Goal: Task Accomplishment & Management: Manage account settings

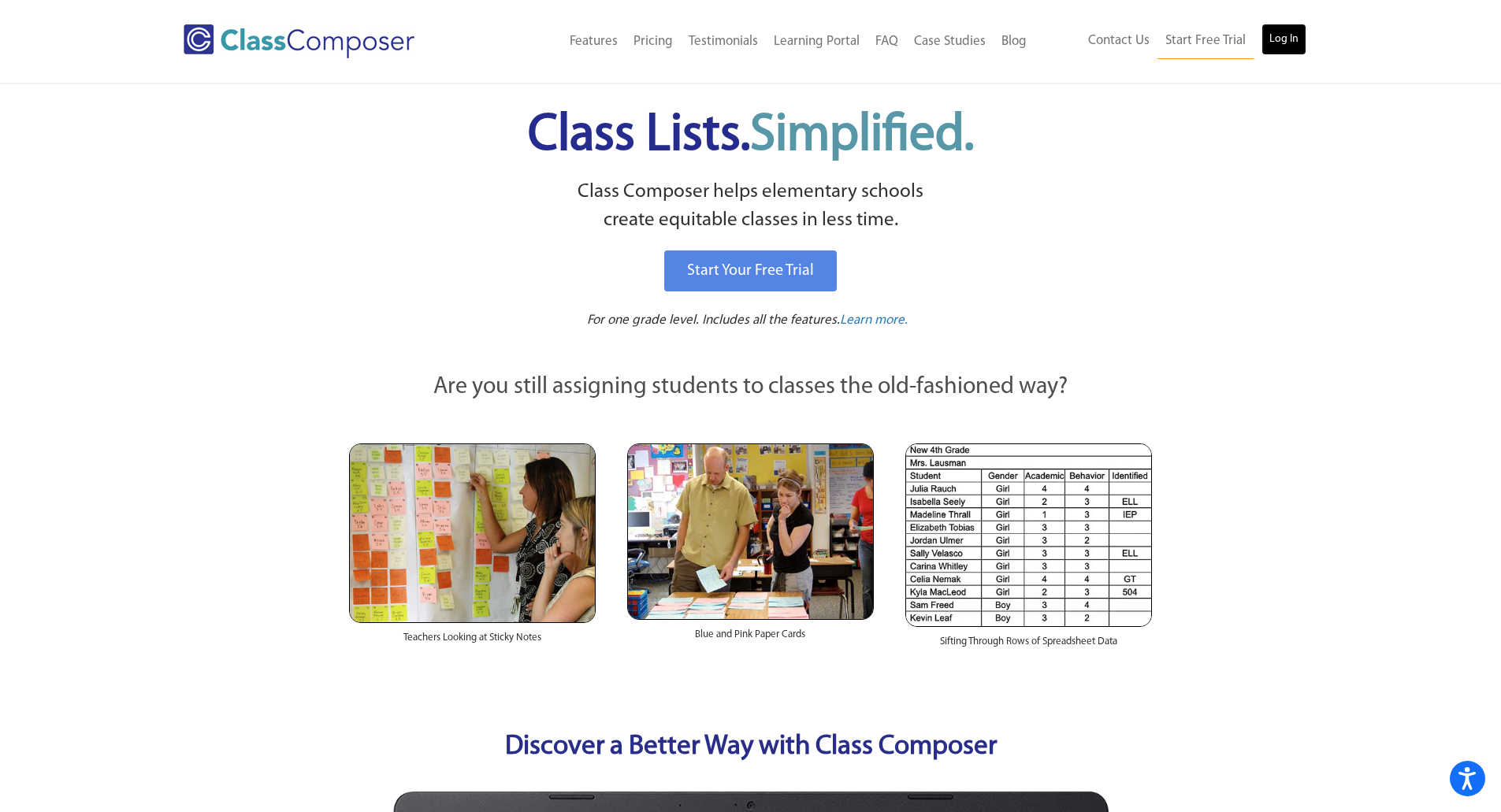
click at [1286, 29] on link "Log In" at bounding box center [1284, 39] width 45 height 31
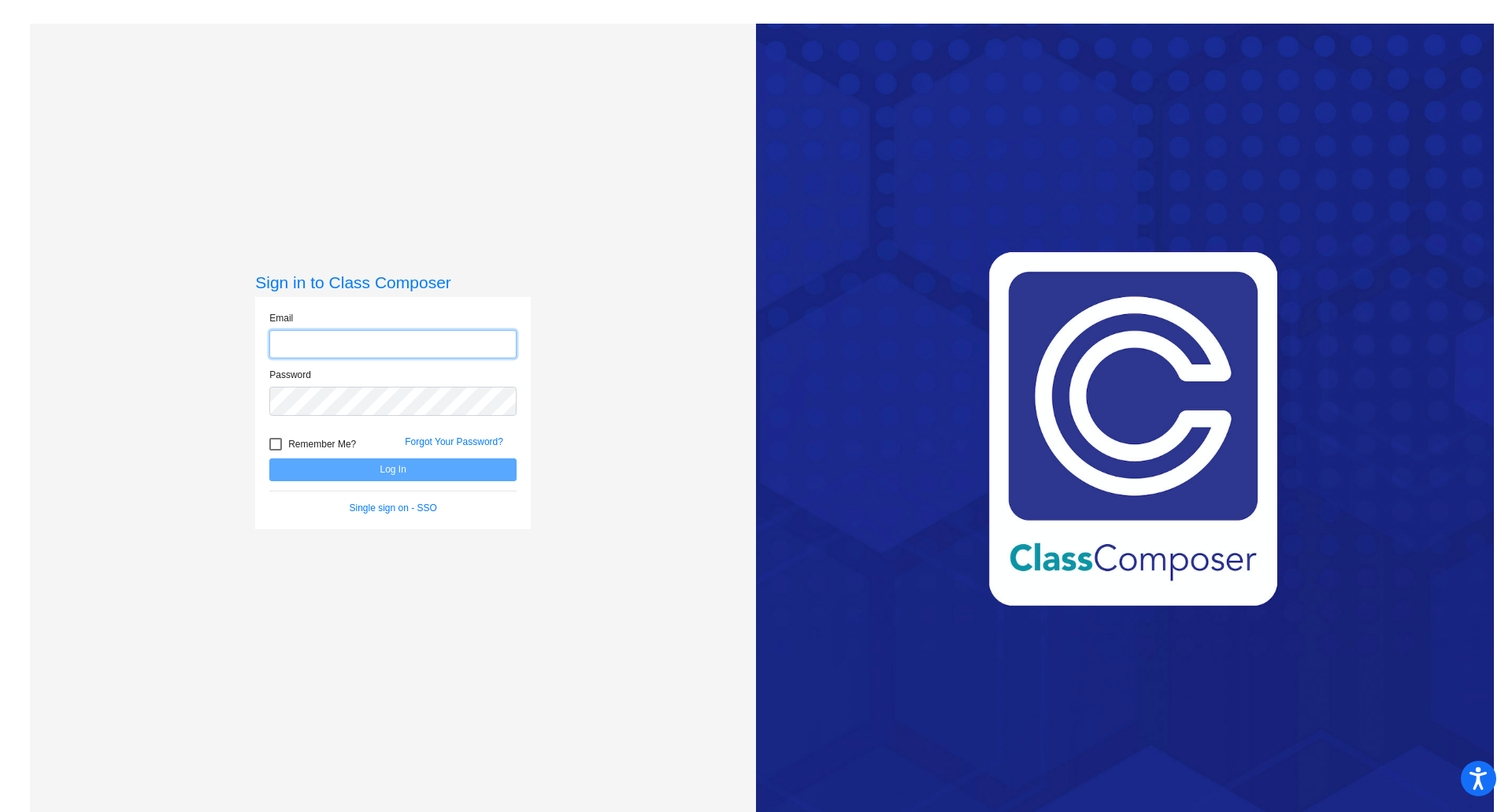
click at [379, 342] on input "email" at bounding box center [393, 345] width 247 height 30
type input "[EMAIL_ADDRESS][DOMAIN_NAME]"
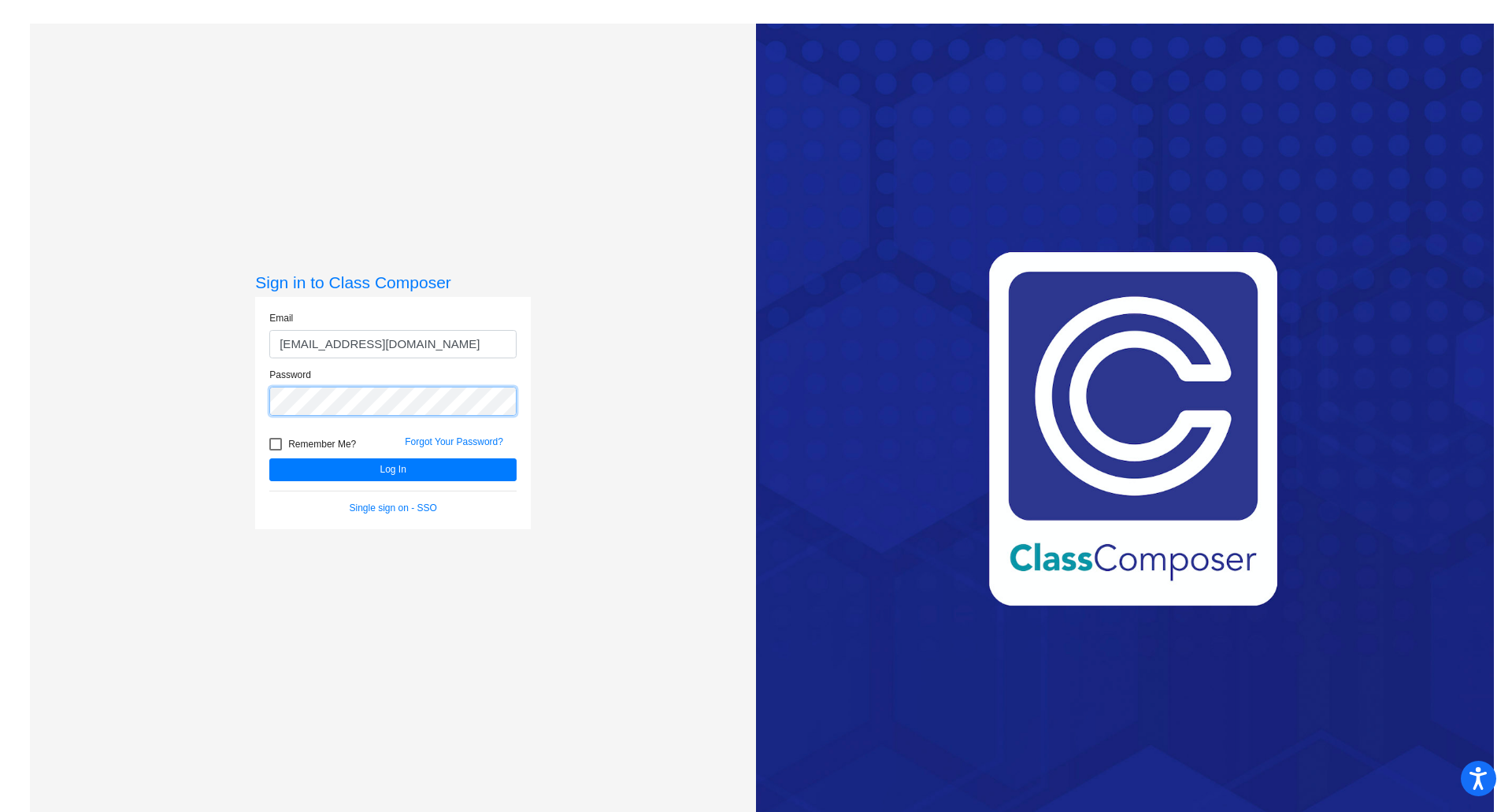
click at [269, 458] on button "Log In" at bounding box center [393, 469] width 247 height 23
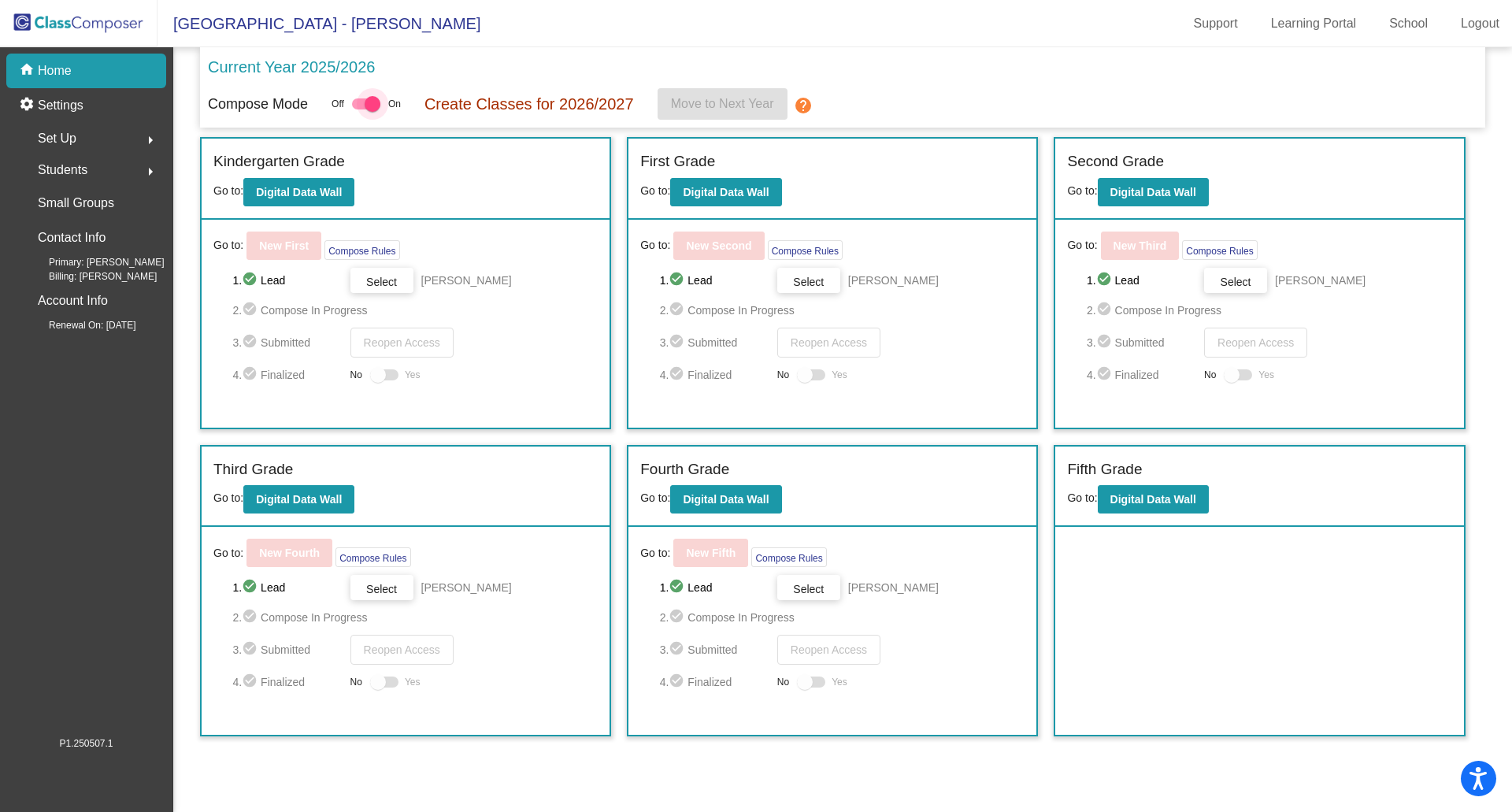
click at [356, 107] on div at bounding box center [366, 103] width 29 height 11
click at [359, 110] on input "checkbox" at bounding box center [359, 110] width 1 height 1
checkbox input "false"
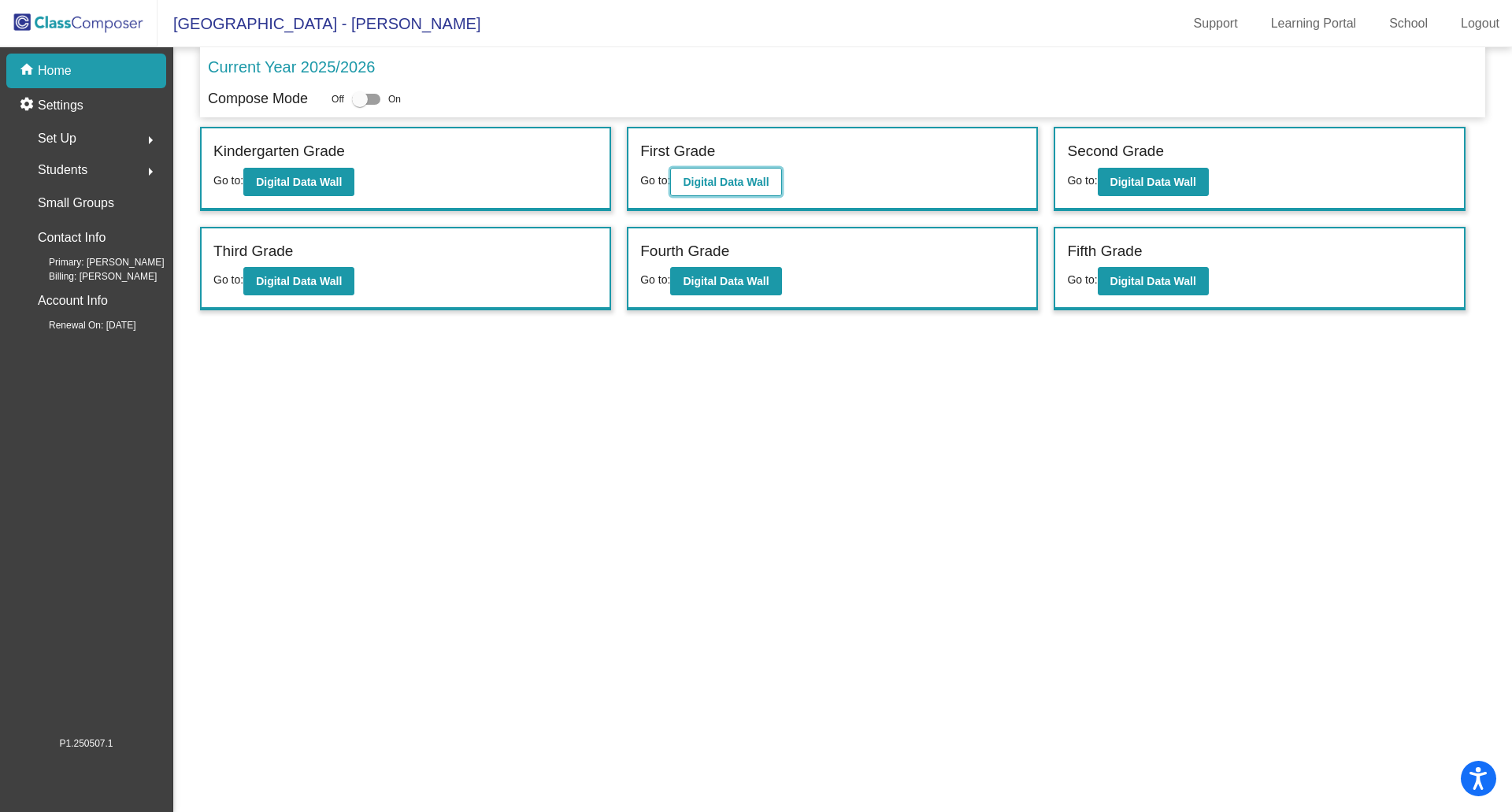
click at [713, 172] on button "Digital Data Wall" at bounding box center [726, 182] width 111 height 29
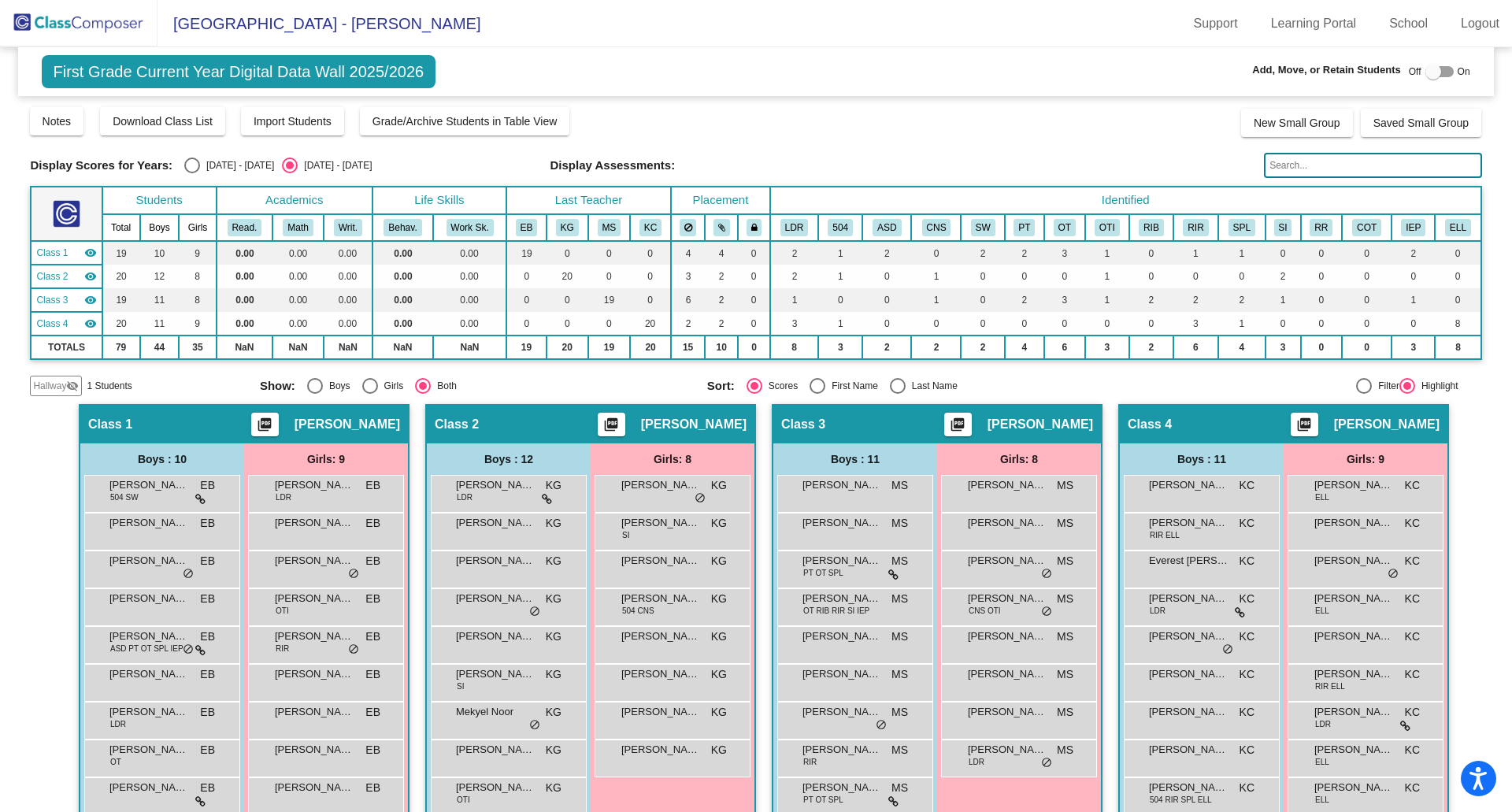
click at [39, 382] on span "Hallway" at bounding box center [50, 386] width 33 height 14
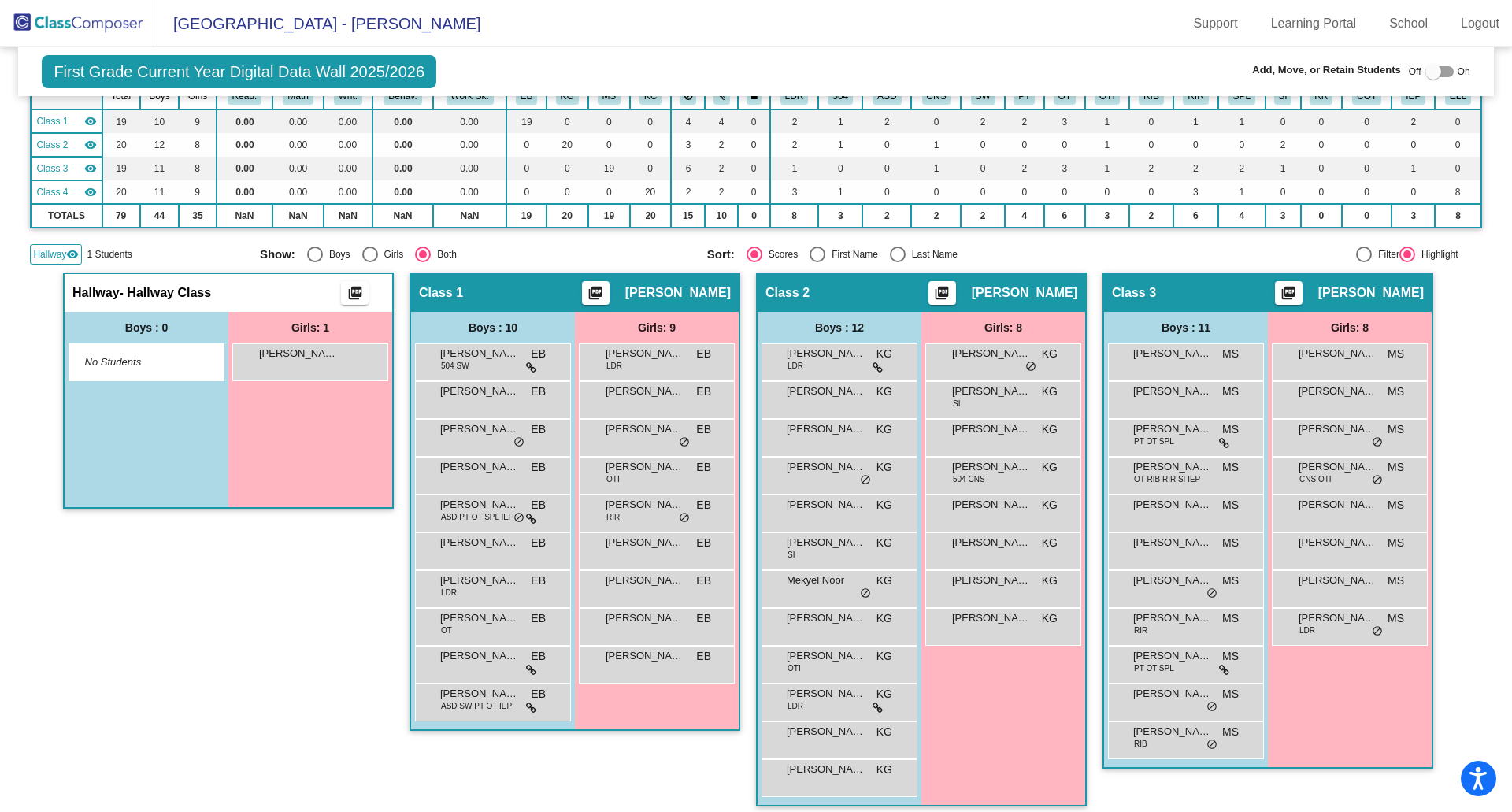
scroll to position [157, 0]
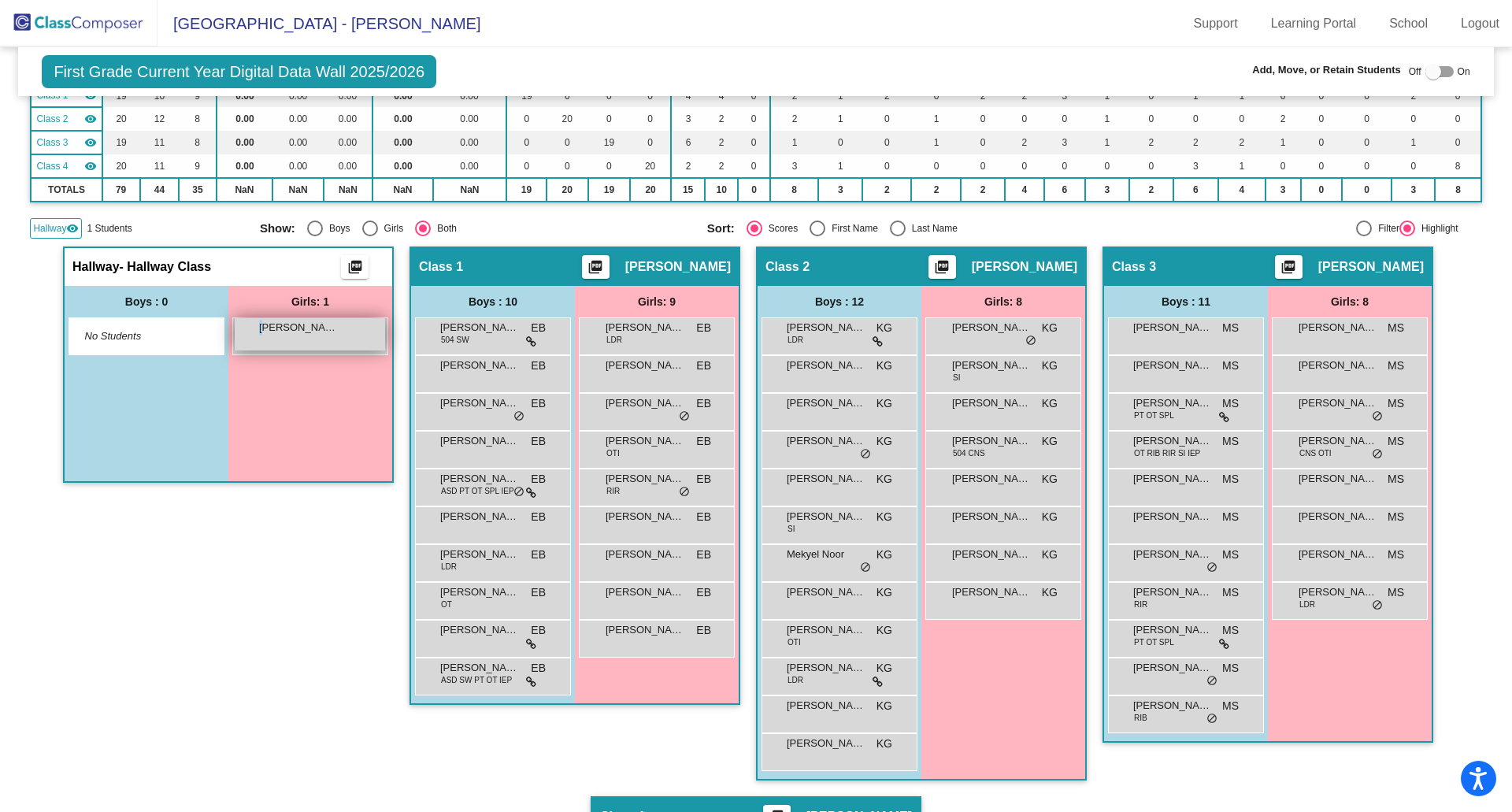
drag, startPoint x: 261, startPoint y: 327, endPoint x: 236, endPoint y: 335, distance: 26.2
click at [236, 335] on div "Tiffany Zhang lock do_not_disturb_alt" at bounding box center [309, 334] width 150 height 32
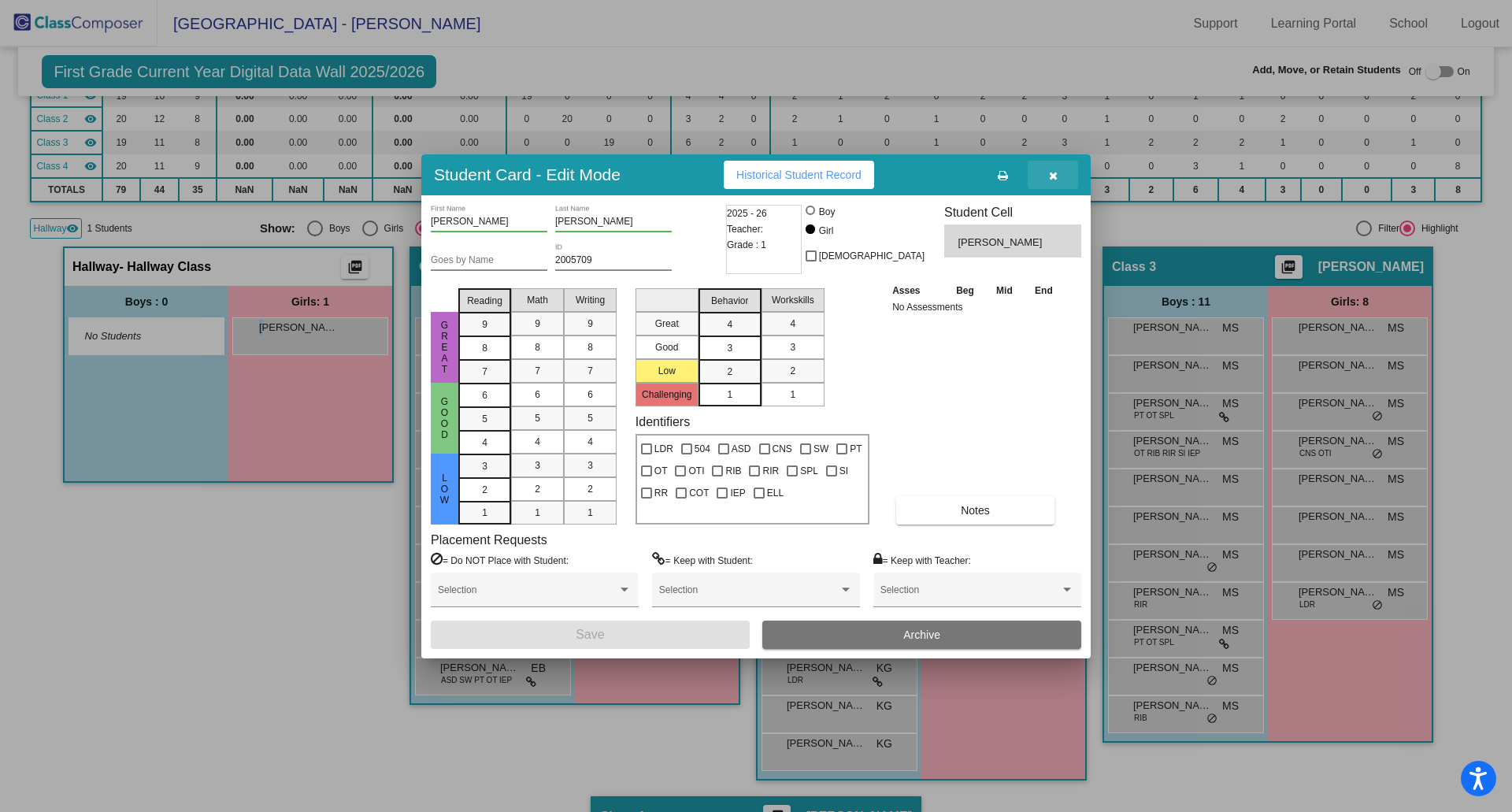
click at [1056, 172] on icon "button" at bounding box center [1053, 176] width 9 height 11
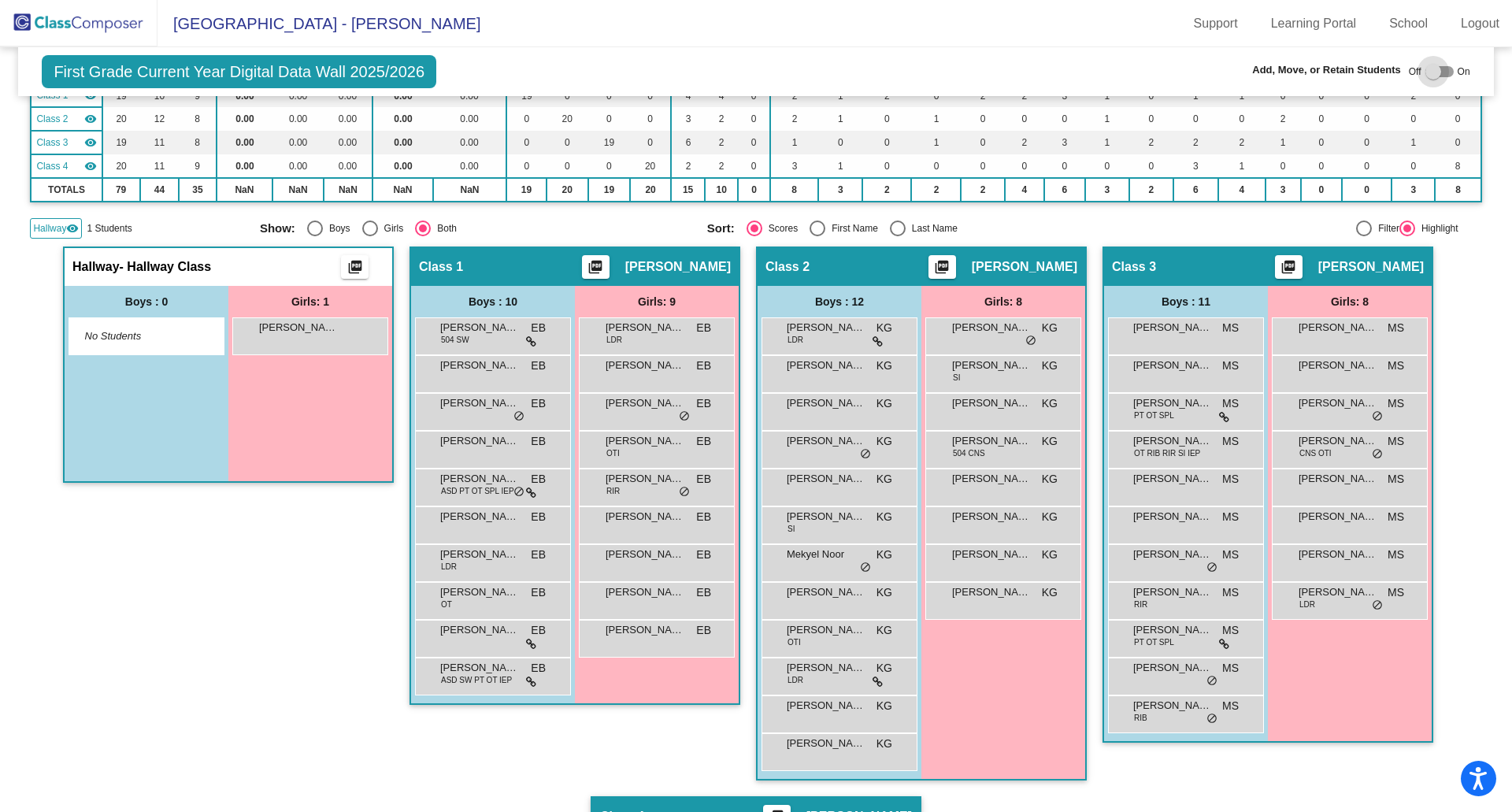
click at [1437, 70] on div at bounding box center [1439, 71] width 29 height 11
checkbox input "true"
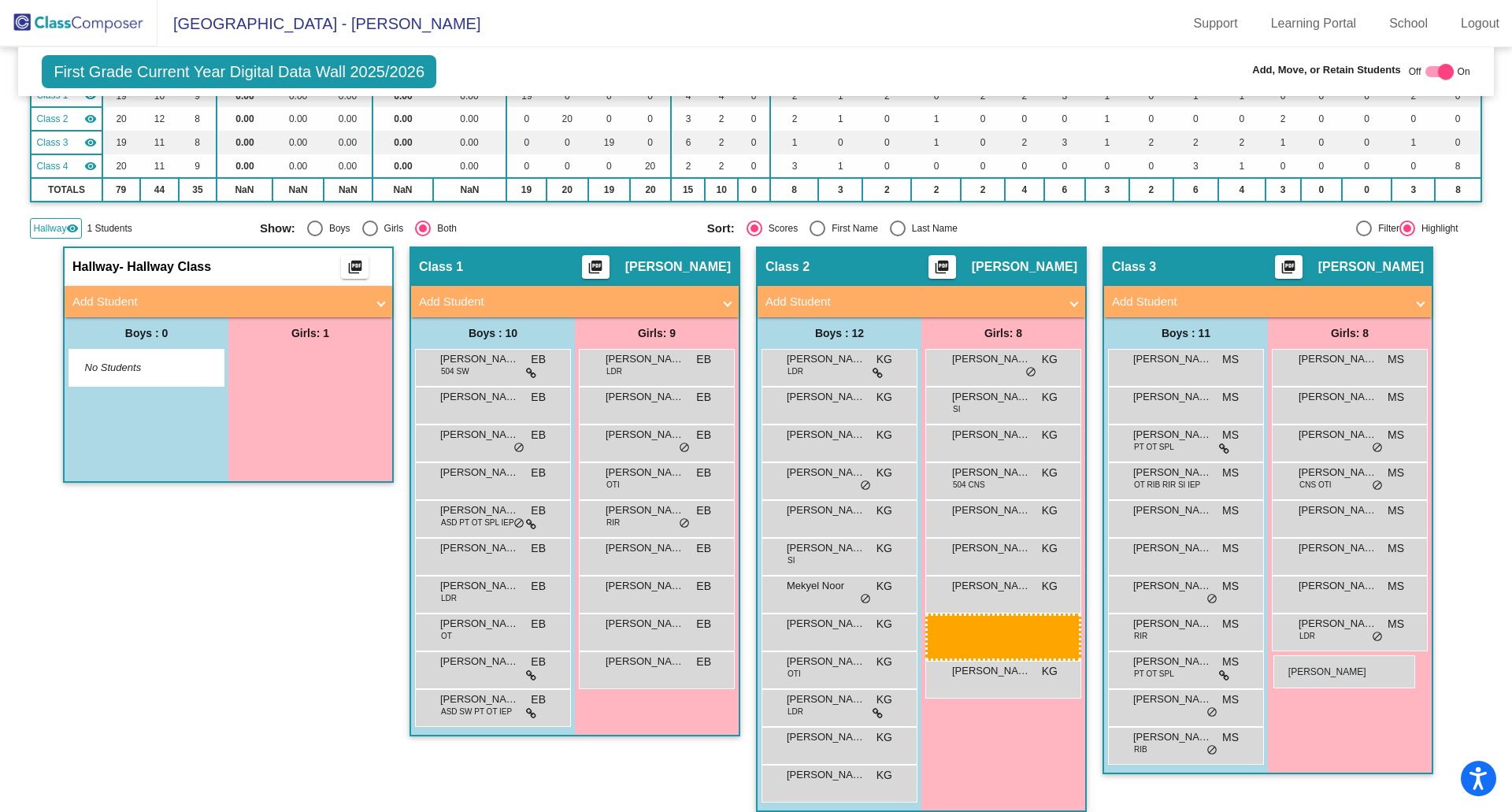
drag, startPoint x: 287, startPoint y: 367, endPoint x: 1273, endPoint y: 656, distance: 1027.5
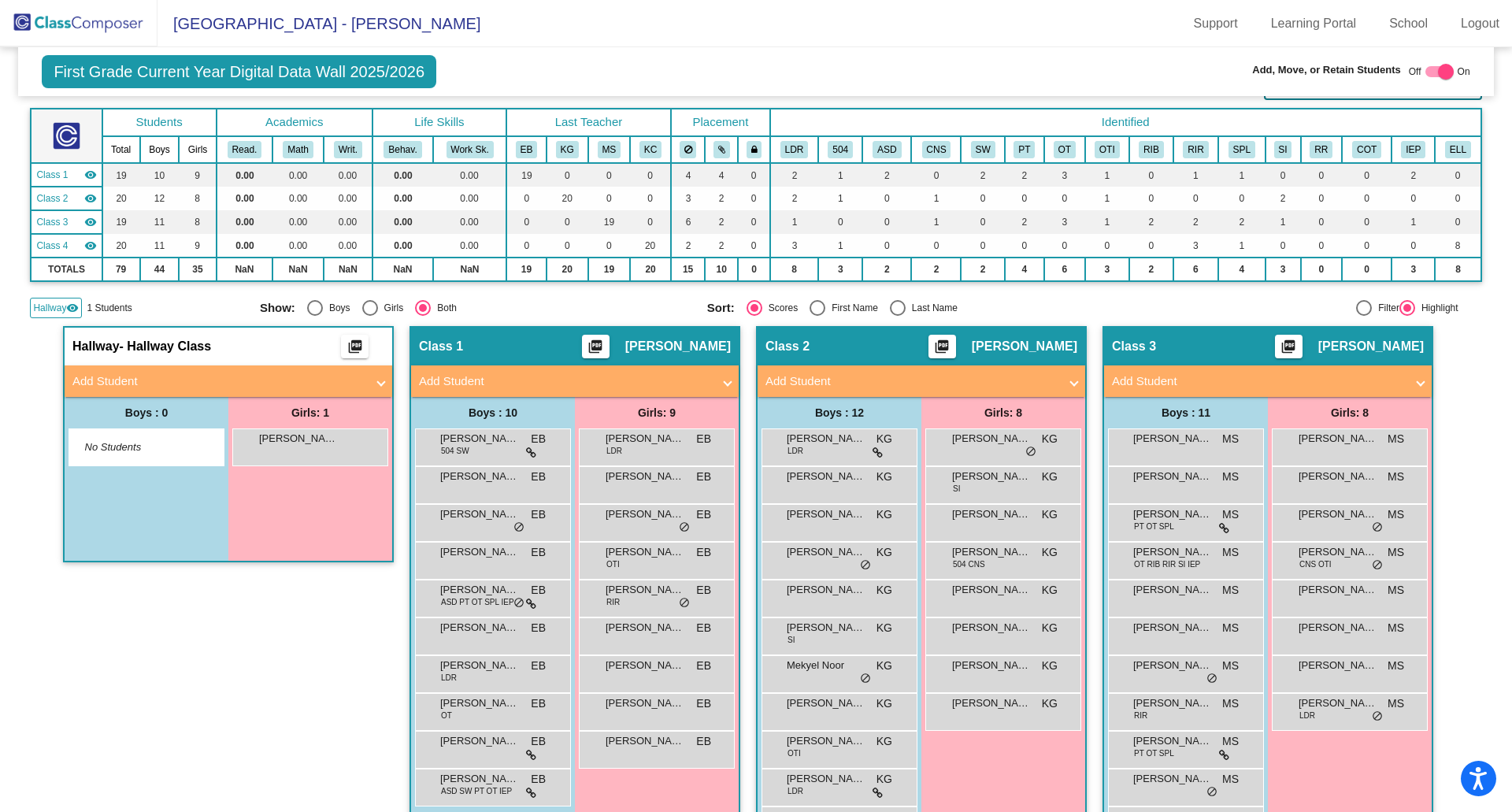
scroll to position [79, 0]
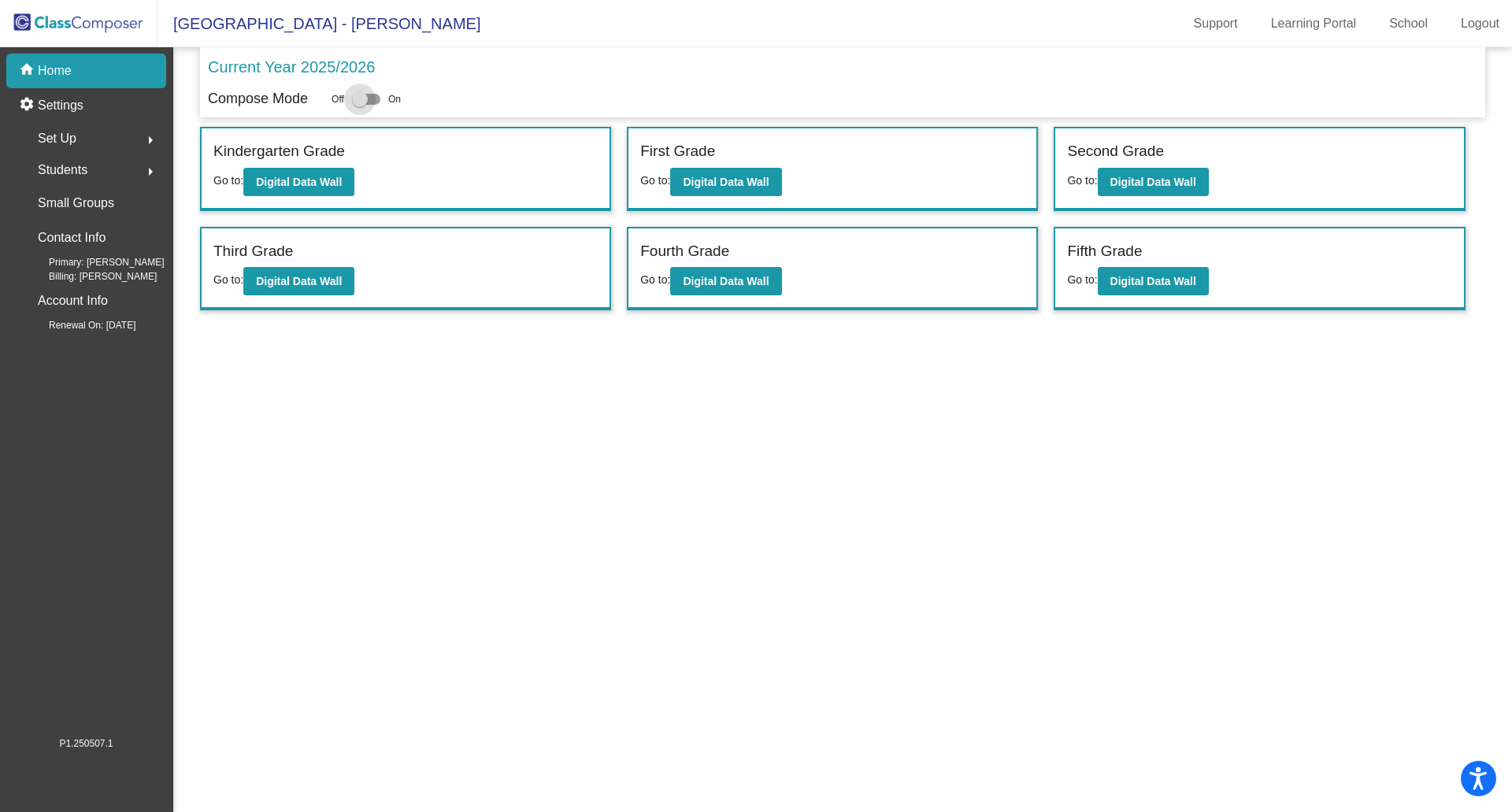
click at [375, 97] on div at bounding box center [366, 99] width 29 height 11
click at [360, 105] on input "checkbox" at bounding box center [359, 105] width 1 height 1
checkbox input "true"
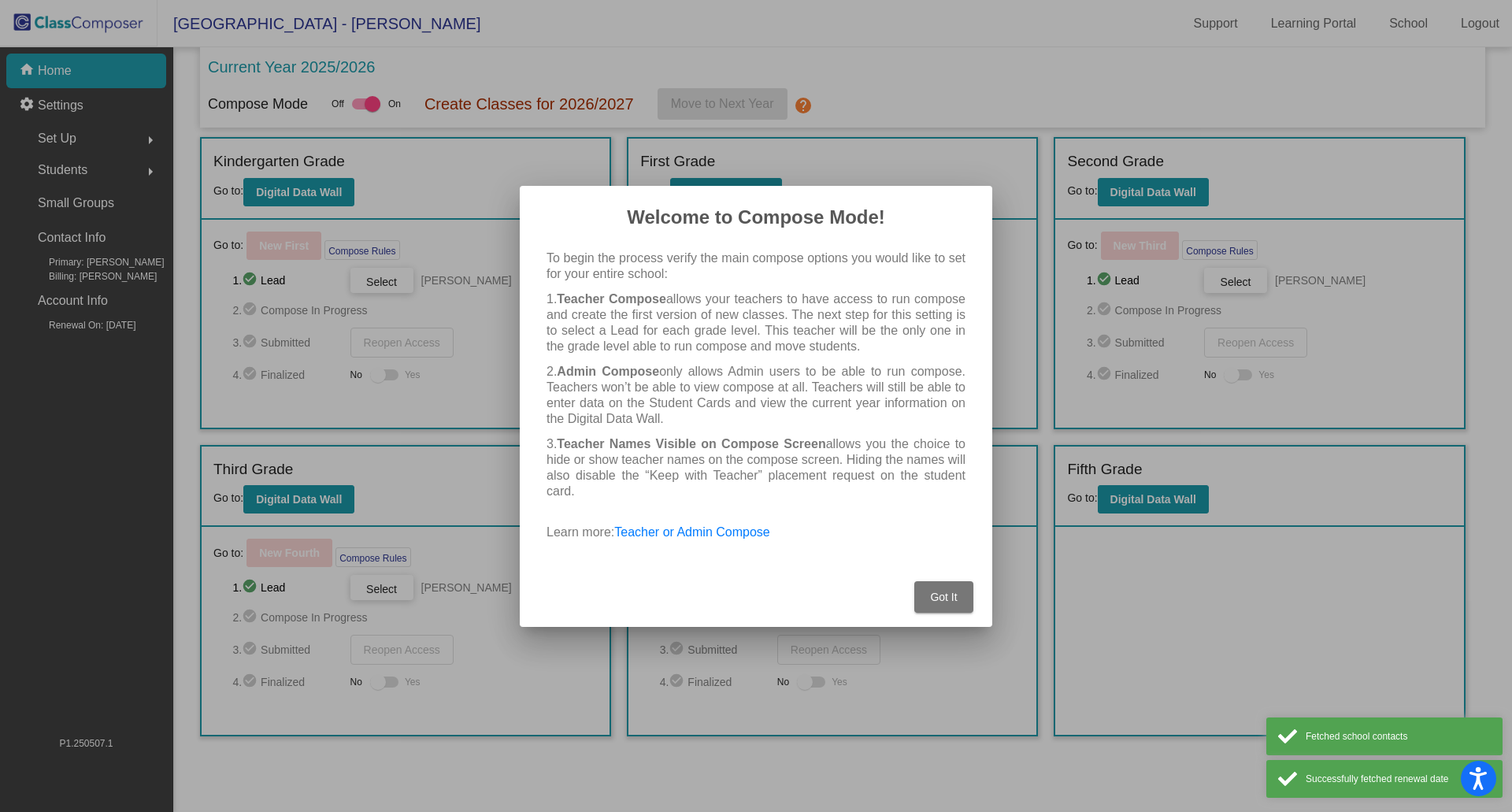
click at [955, 584] on button "Got It" at bounding box center [944, 597] width 59 height 31
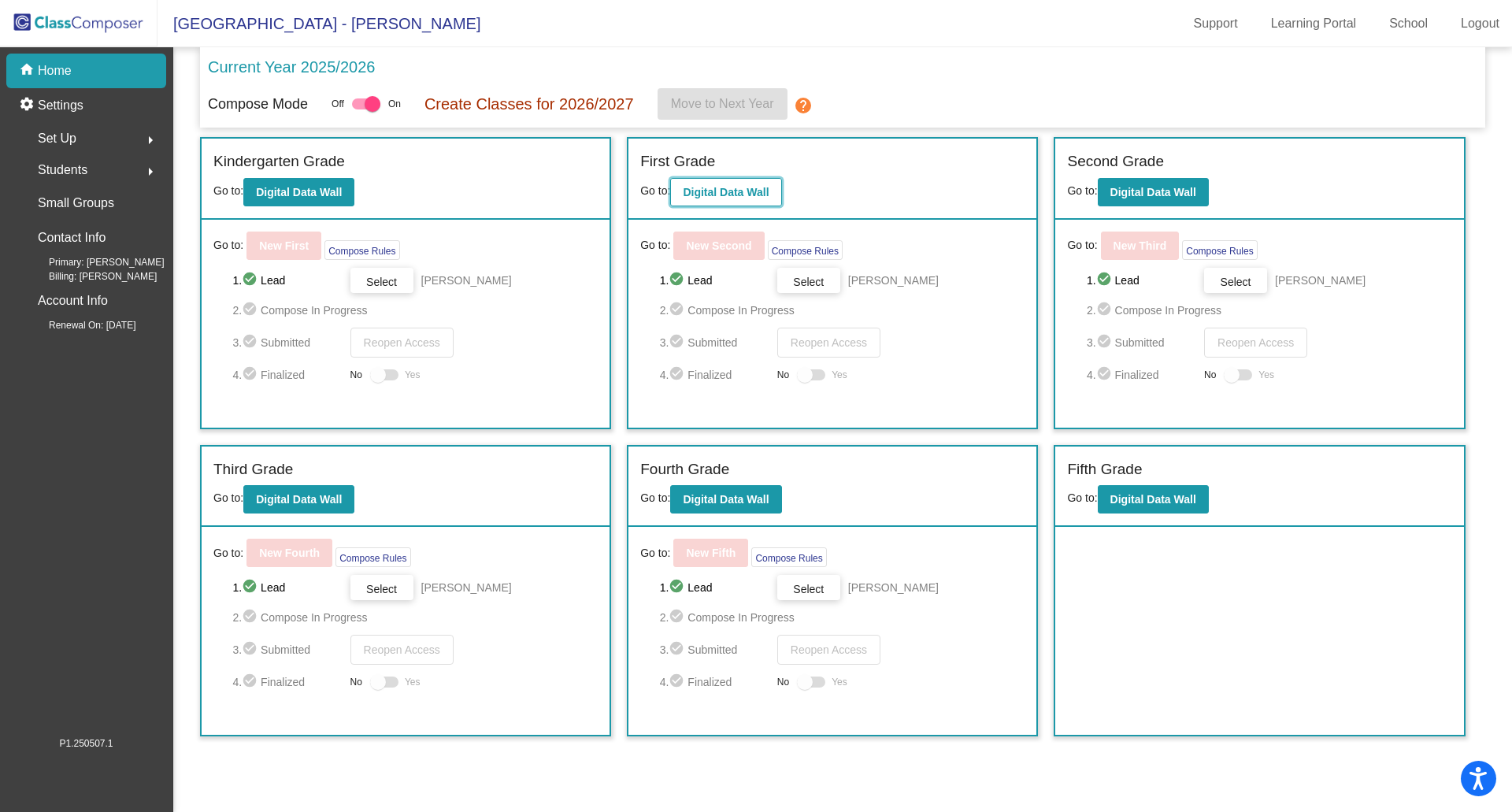
click at [734, 187] on b "Digital Data Wall" at bounding box center [726, 192] width 86 height 12
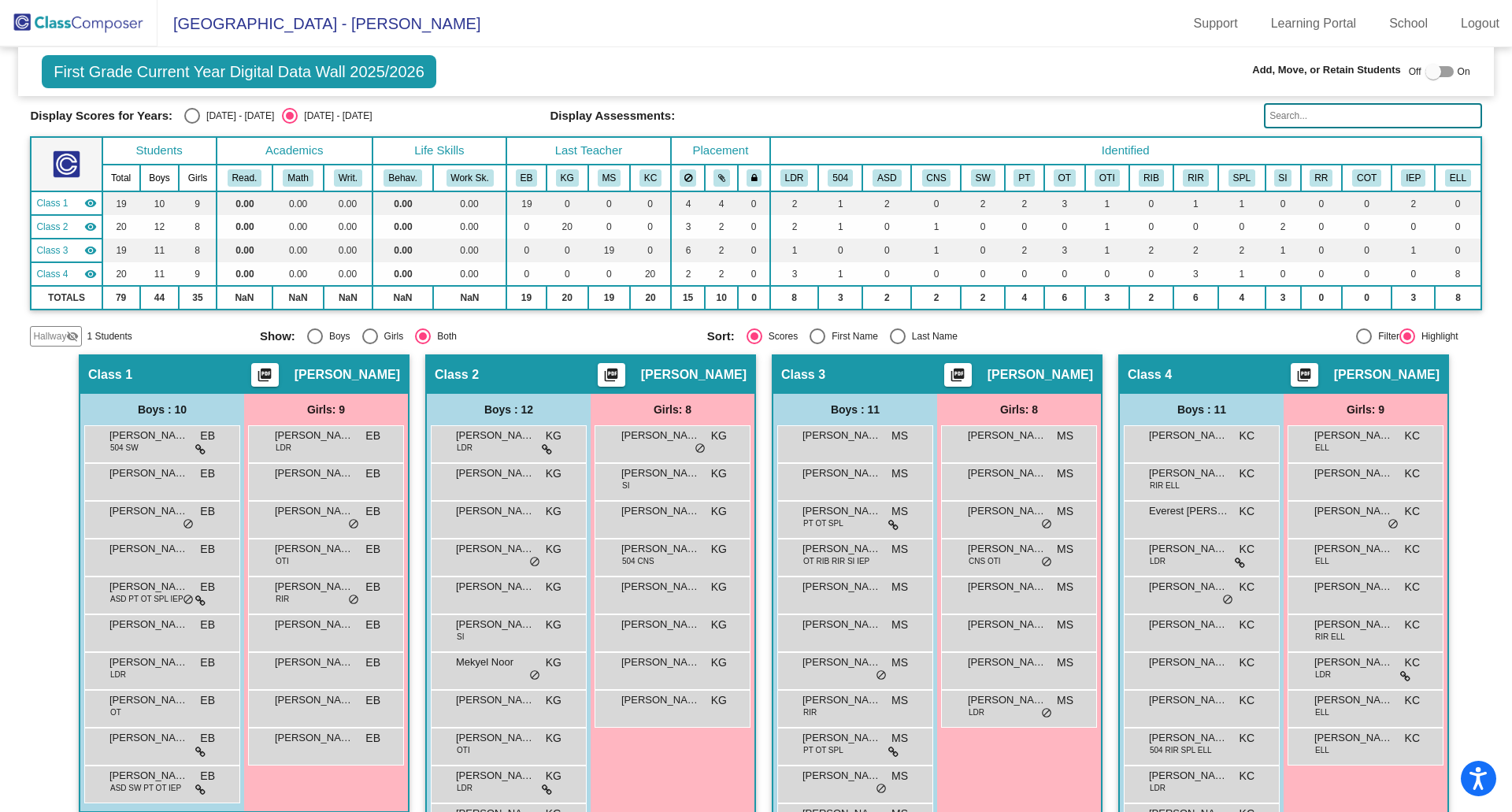
scroll to position [157, 0]
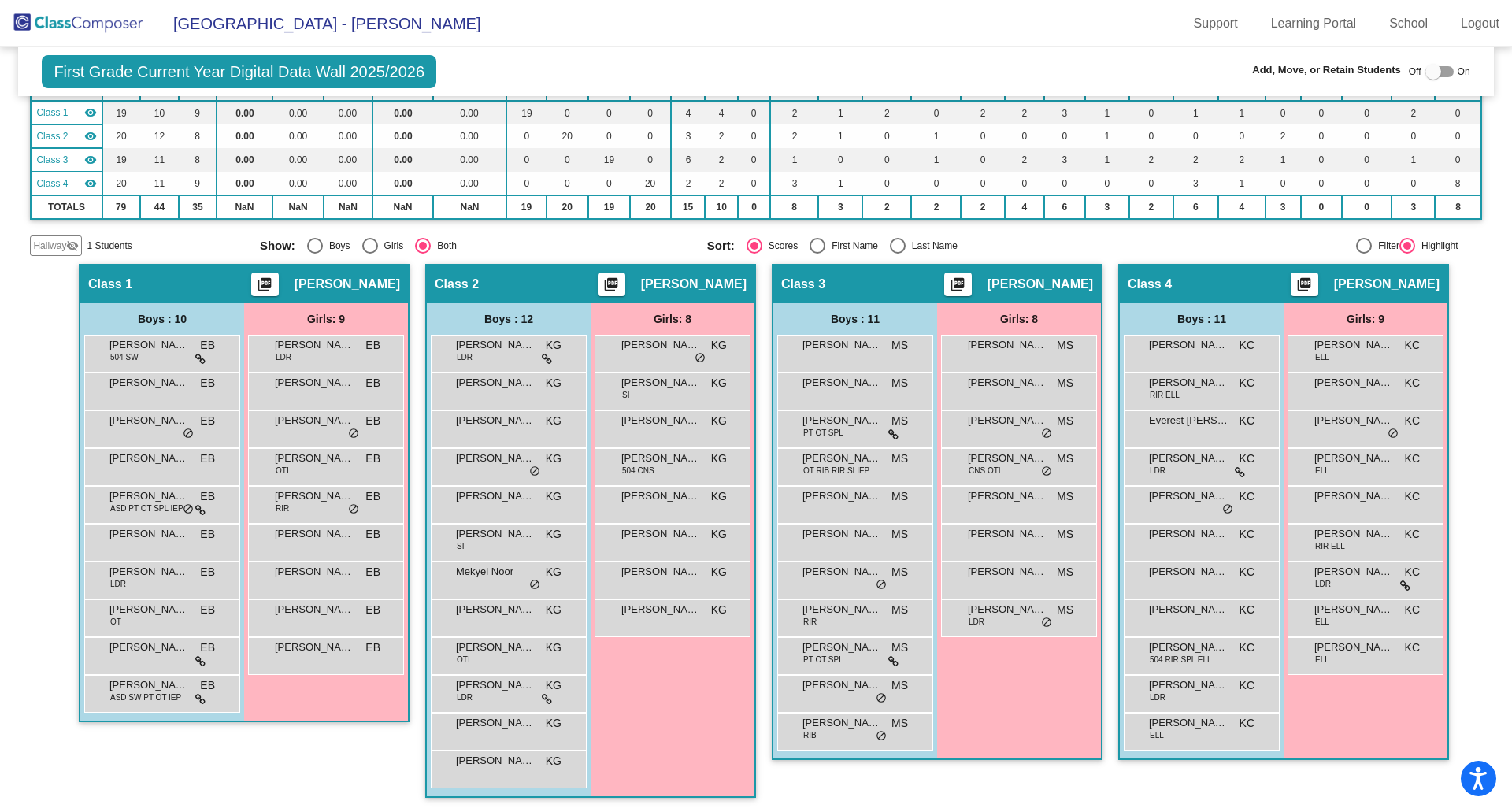
click at [1435, 66] on div at bounding box center [1439, 71] width 29 height 11
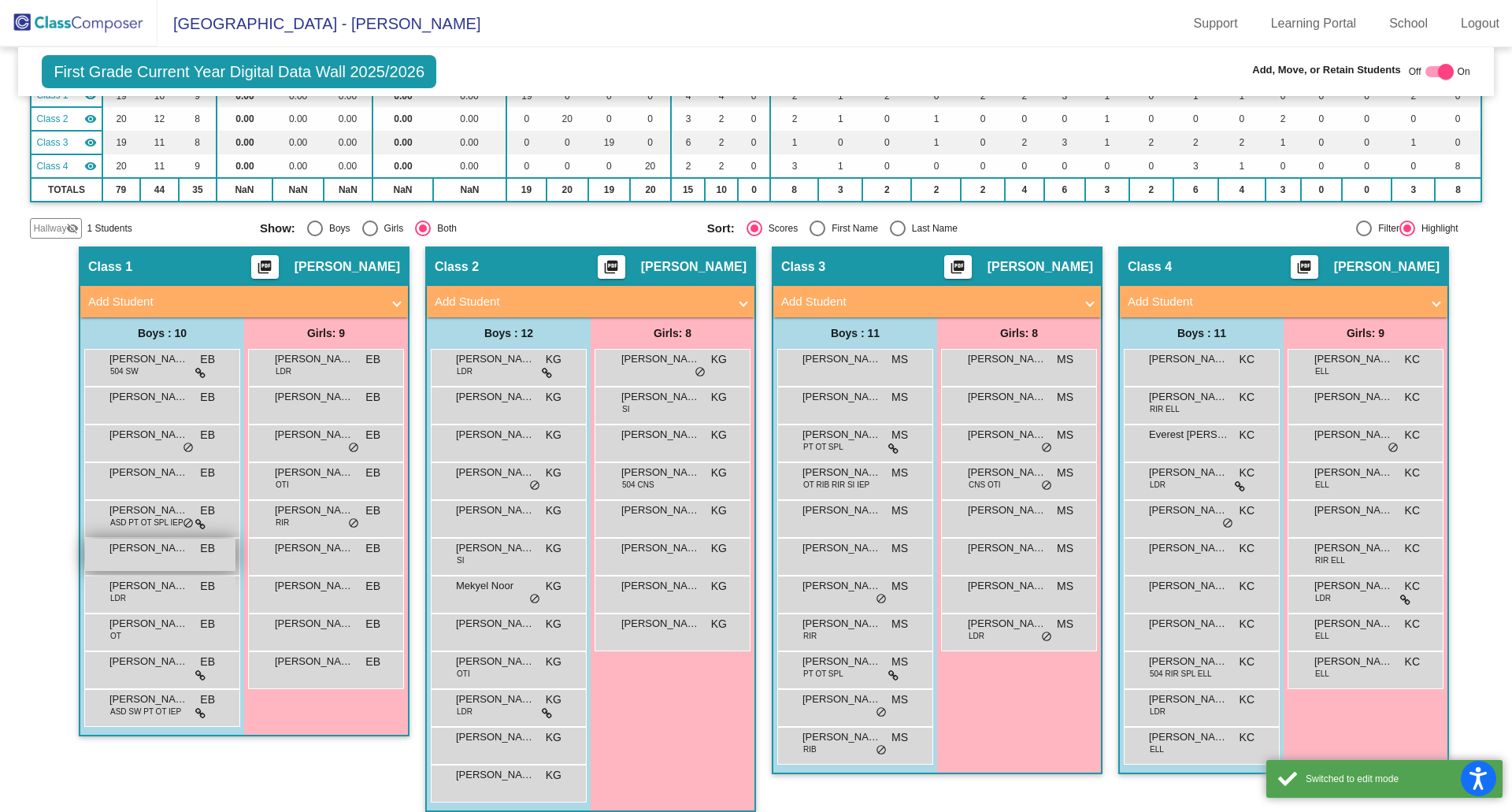
scroll to position [190, 0]
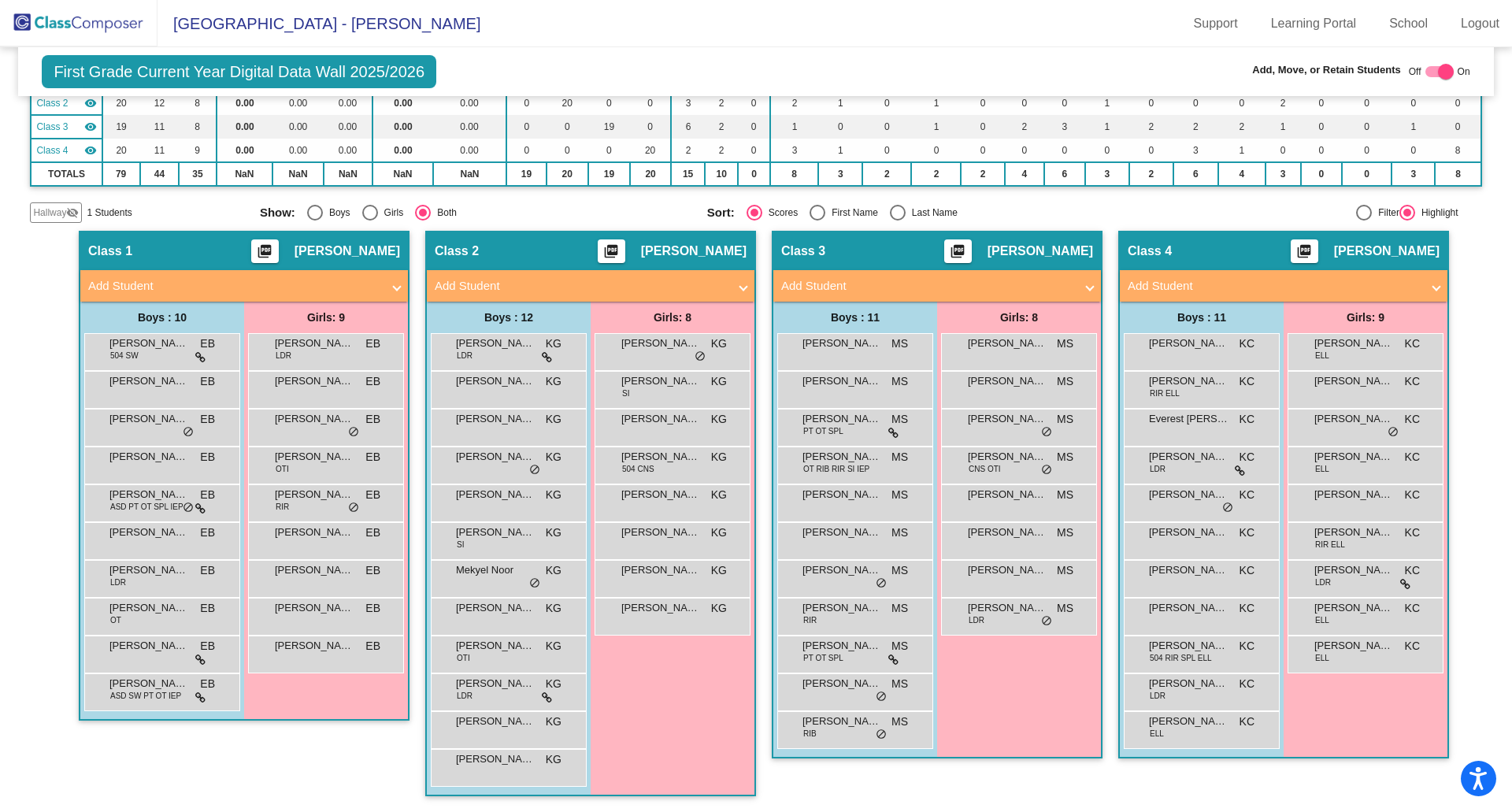
click at [41, 209] on span "Hallway" at bounding box center [50, 212] width 33 height 14
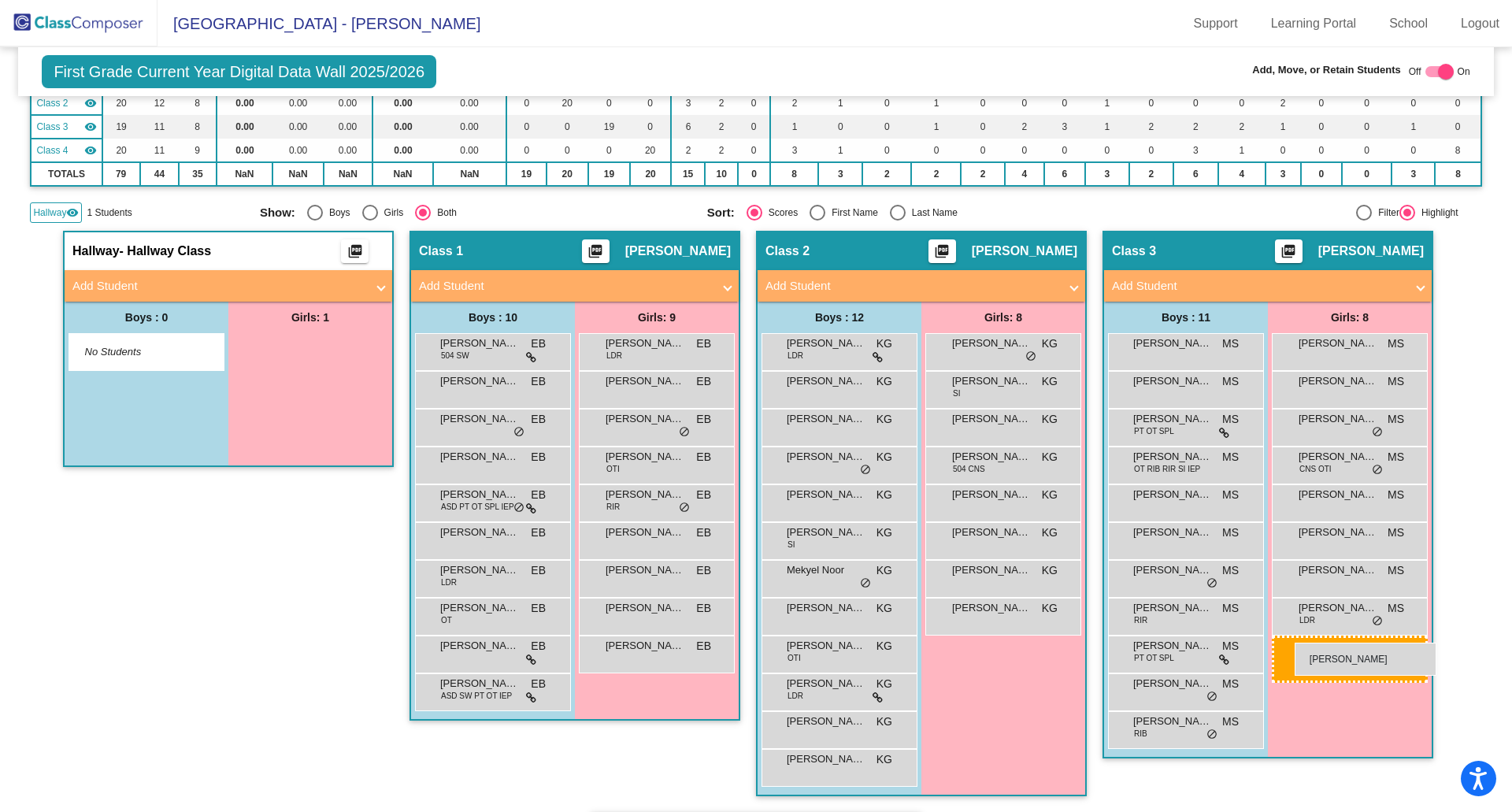
drag, startPoint x: 281, startPoint y: 344, endPoint x: 1295, endPoint y: 642, distance: 1056.9
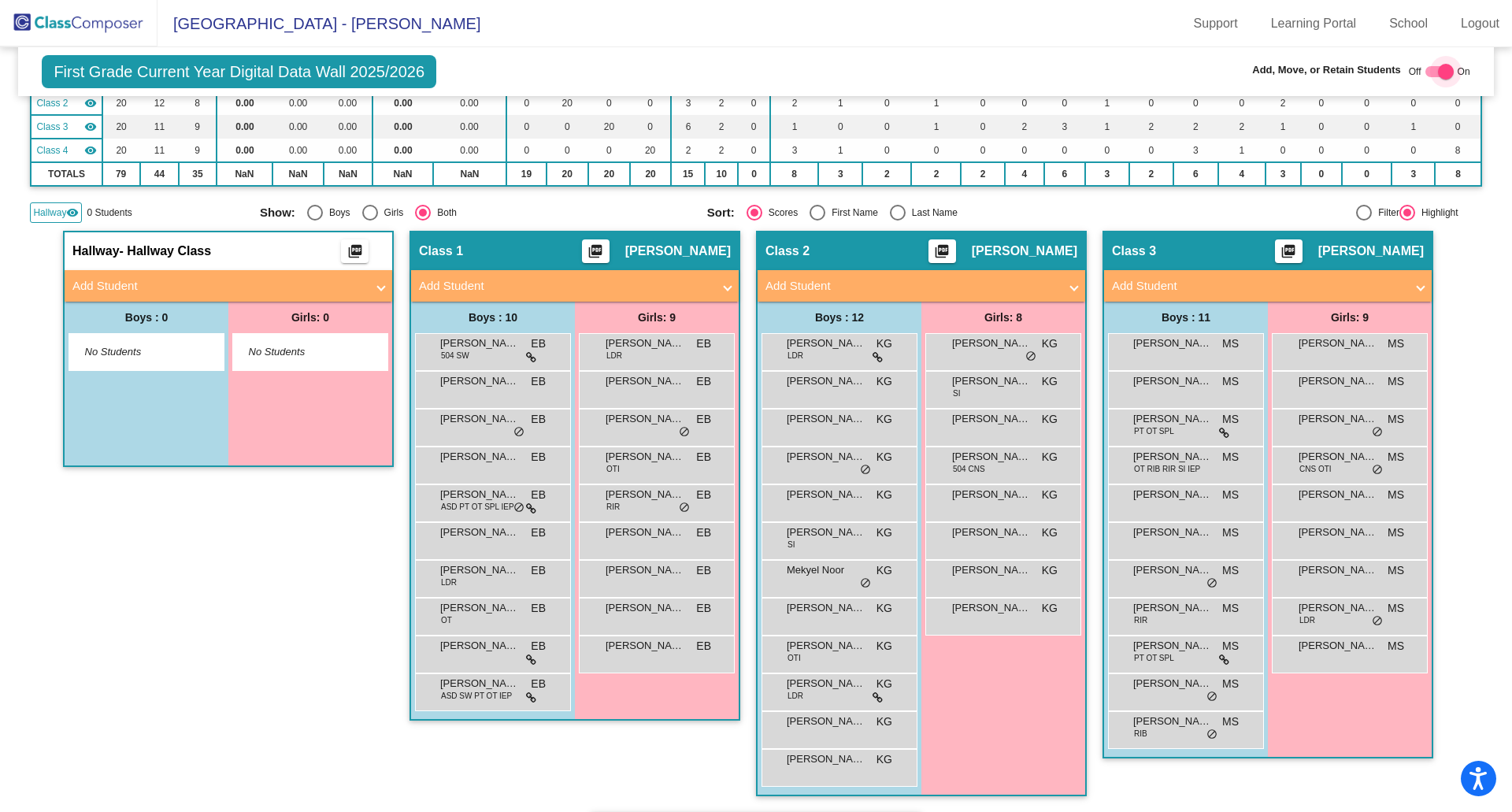
click at [1425, 71] on div at bounding box center [1439, 71] width 29 height 11
checkbox input "false"
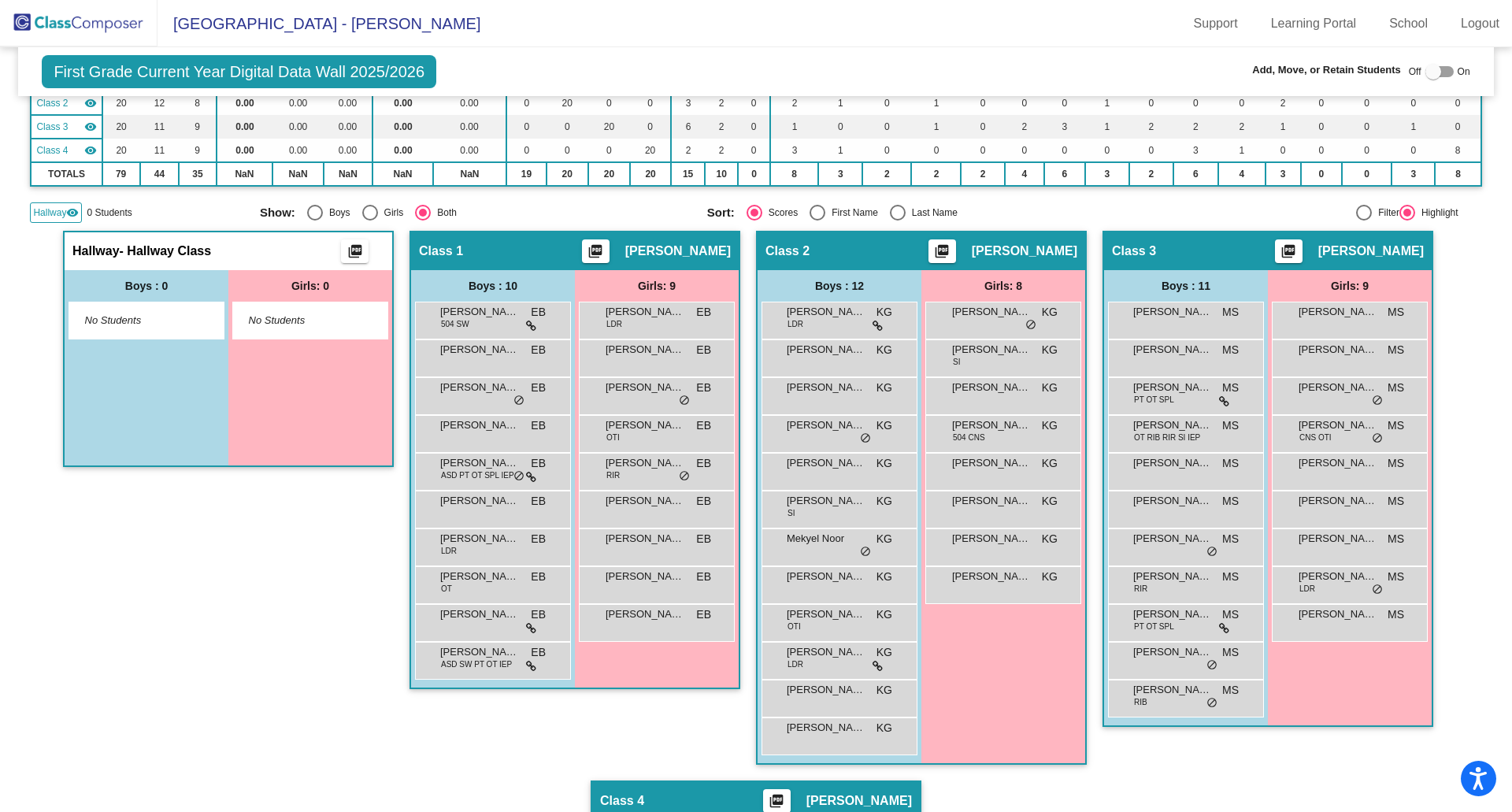
click at [110, 214] on span "0 Students" at bounding box center [109, 212] width 45 height 14
click at [50, 213] on span "Hallway" at bounding box center [50, 212] width 33 height 14
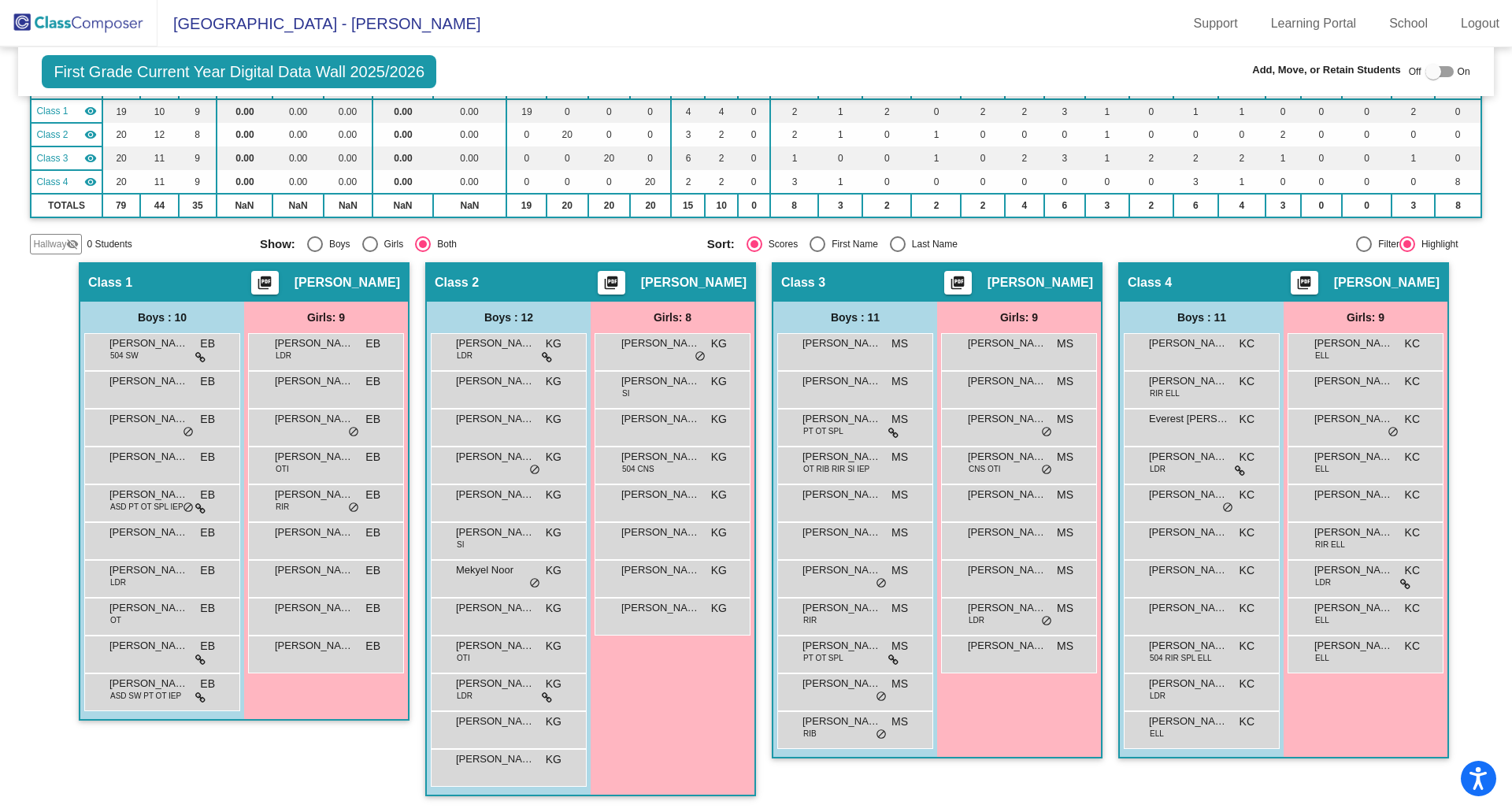
scroll to position [159, 0]
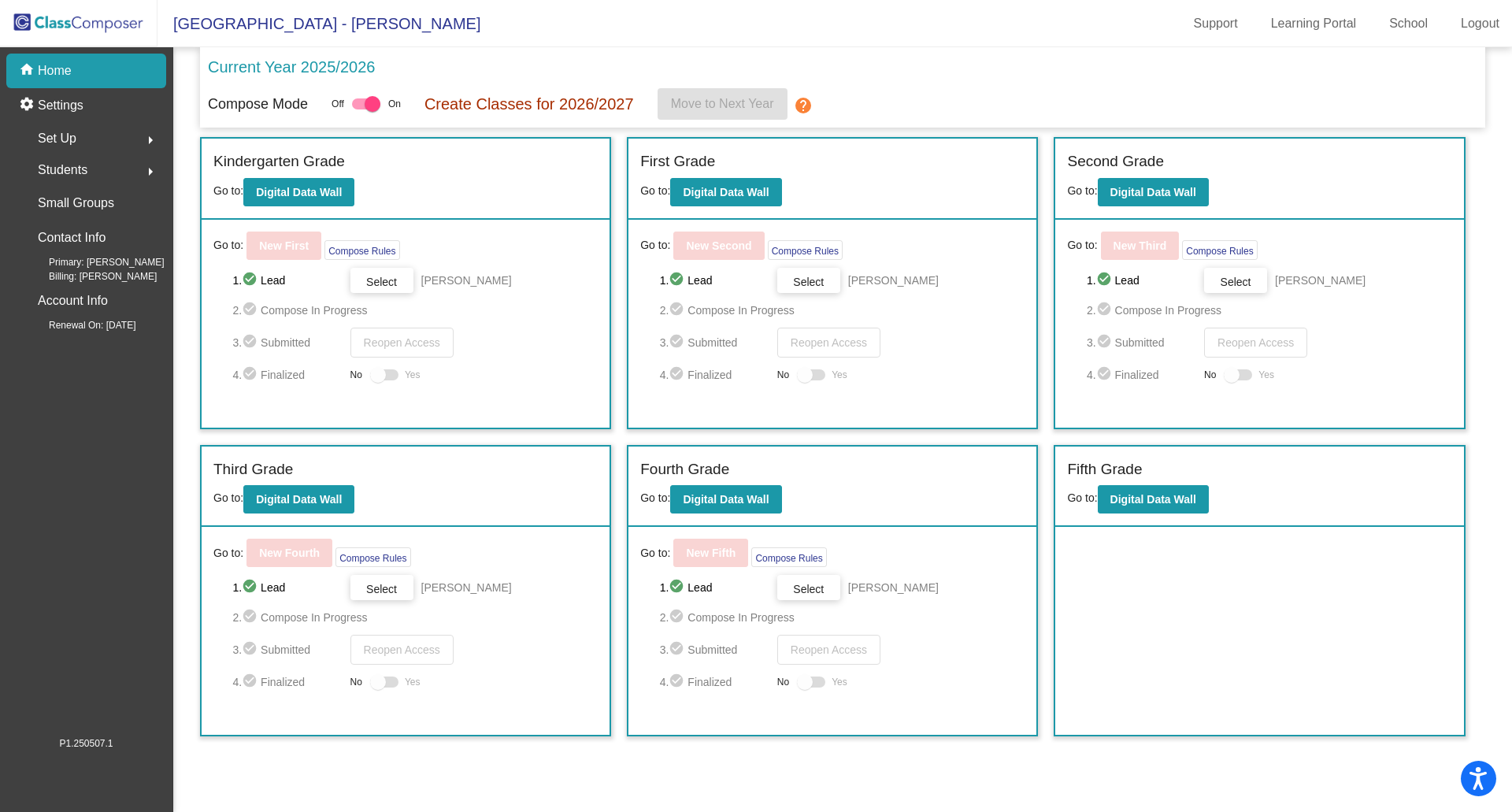
click at [357, 105] on div at bounding box center [366, 103] width 29 height 11
click at [359, 110] on input "checkbox" at bounding box center [359, 110] width 1 height 1
checkbox input "false"
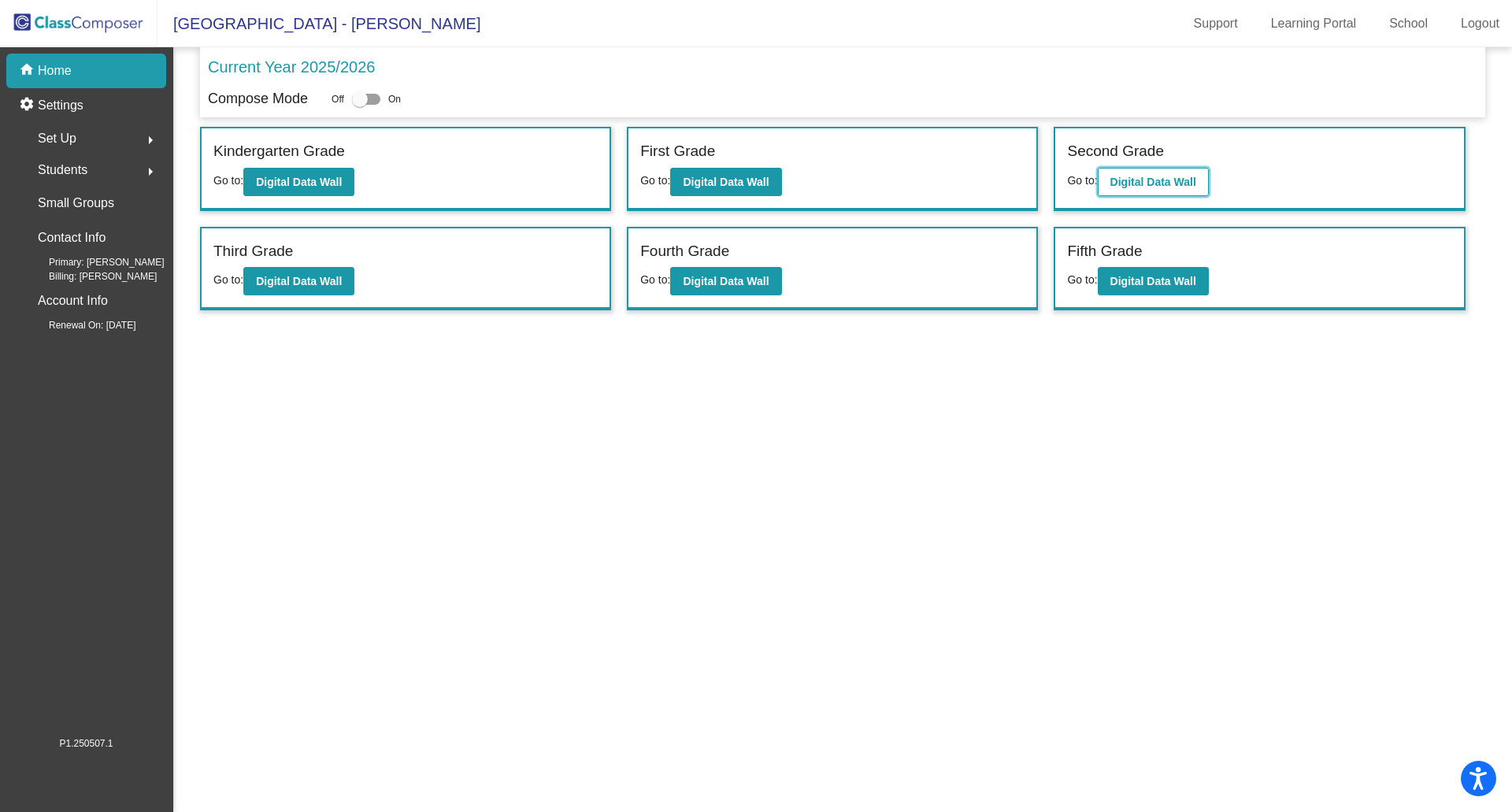
click at [1173, 183] on b "Digital Data Wall" at bounding box center [1153, 182] width 86 height 12
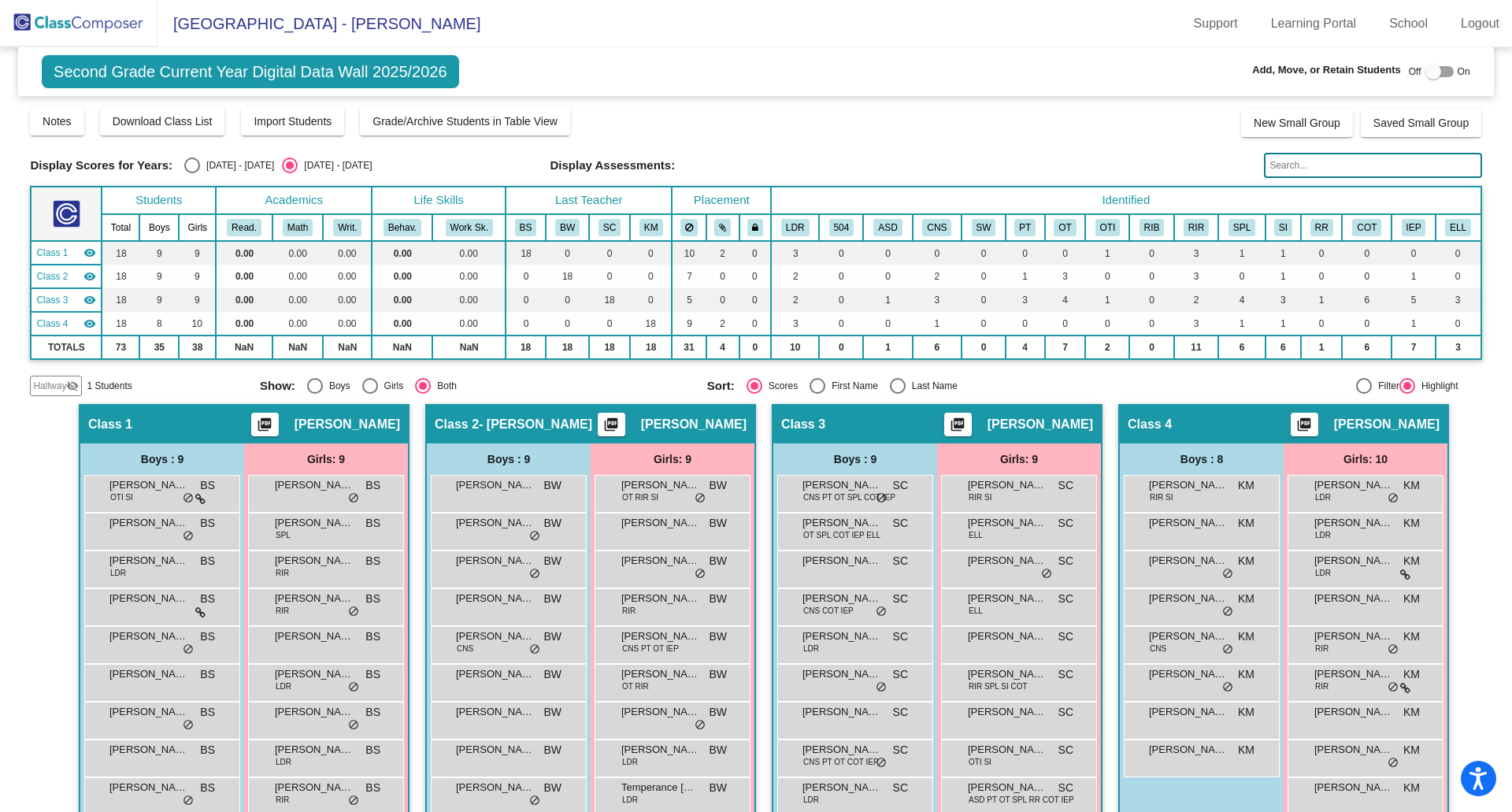
click at [55, 381] on span "Hallway" at bounding box center [50, 386] width 33 height 14
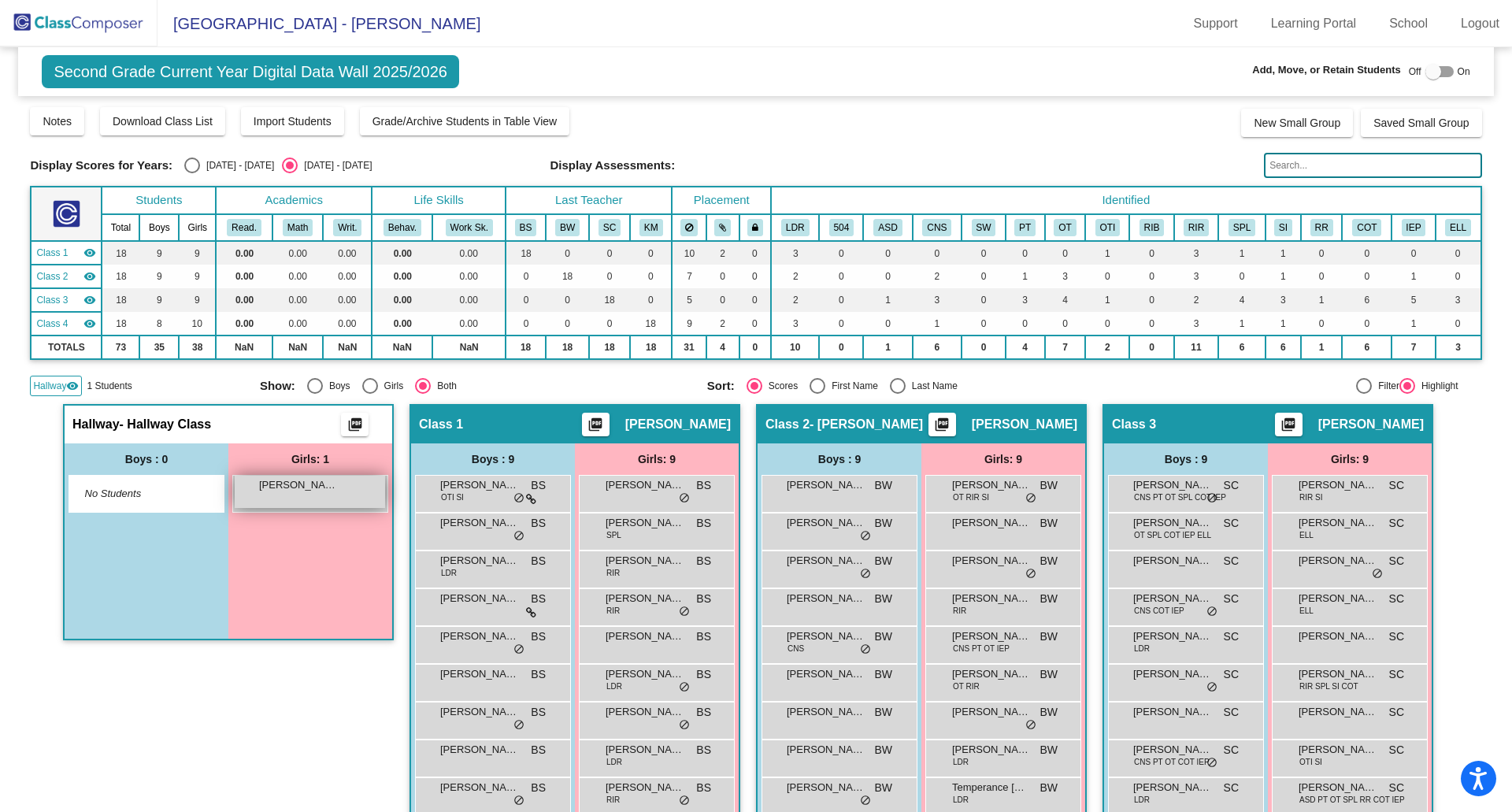
click at [282, 489] on span "Hayden Jackson" at bounding box center [298, 485] width 79 height 16
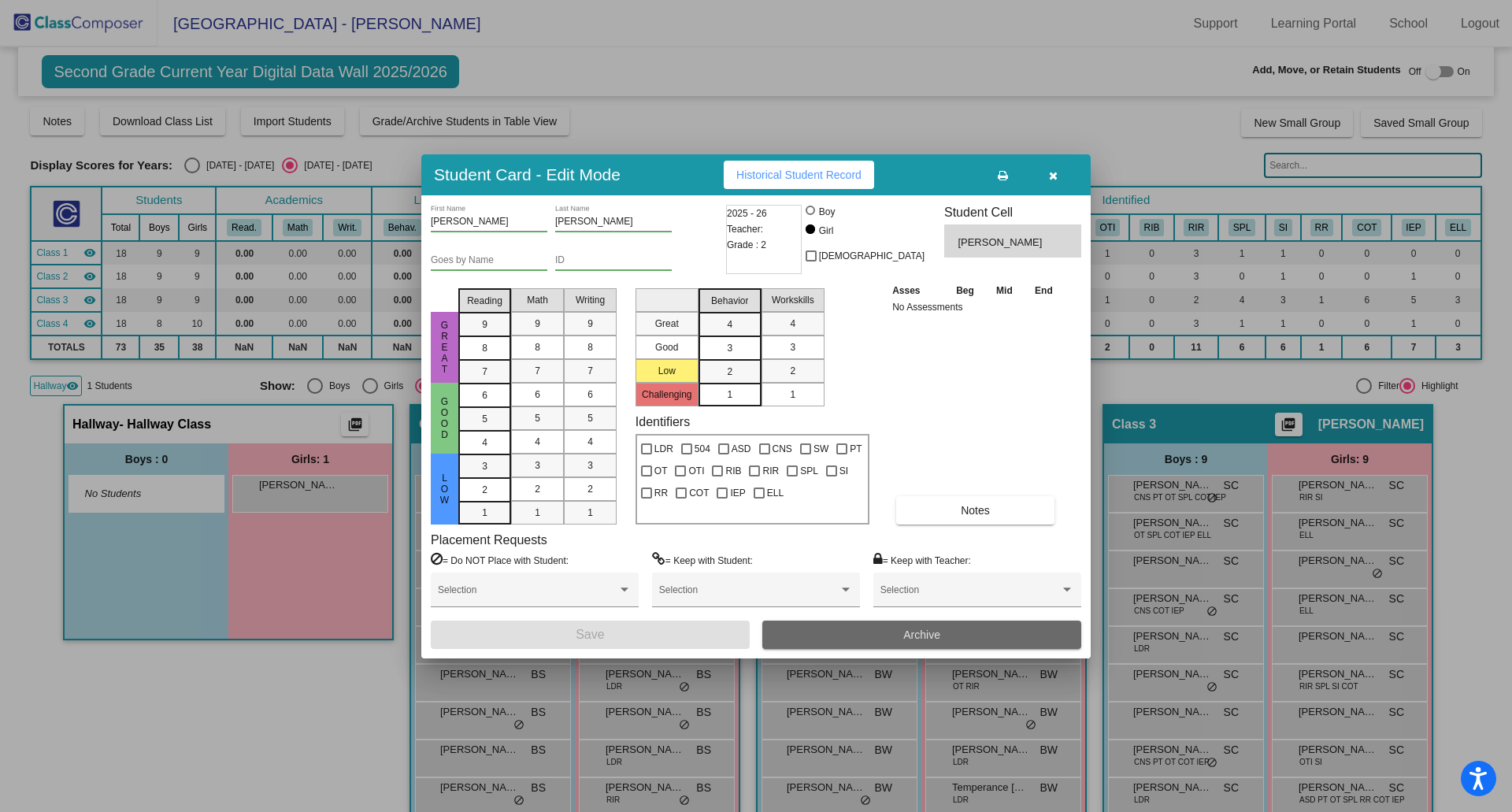
click at [941, 631] on button "Archive" at bounding box center [921, 635] width 319 height 29
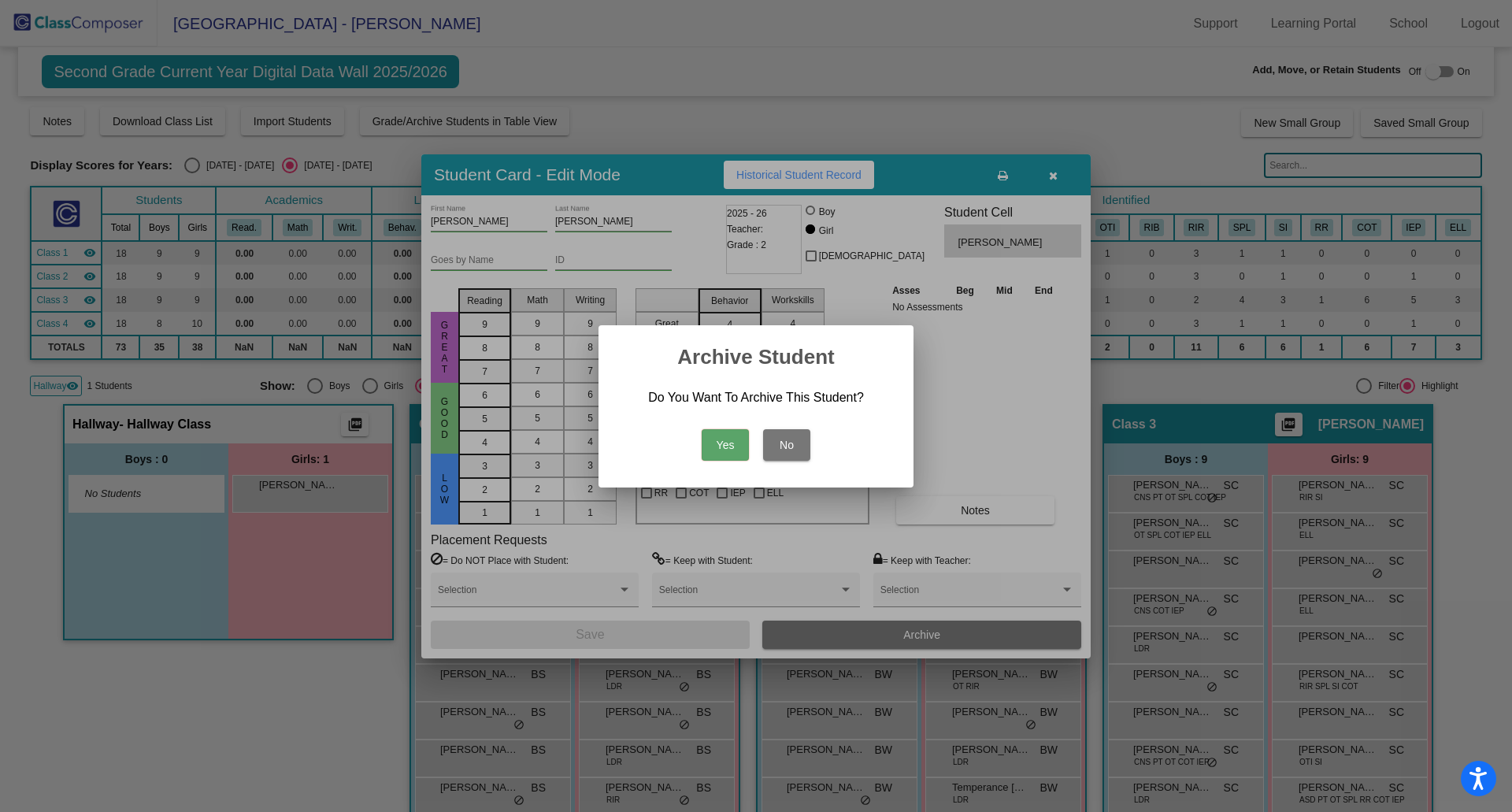
click at [722, 440] on button "Yes" at bounding box center [725, 445] width 47 height 31
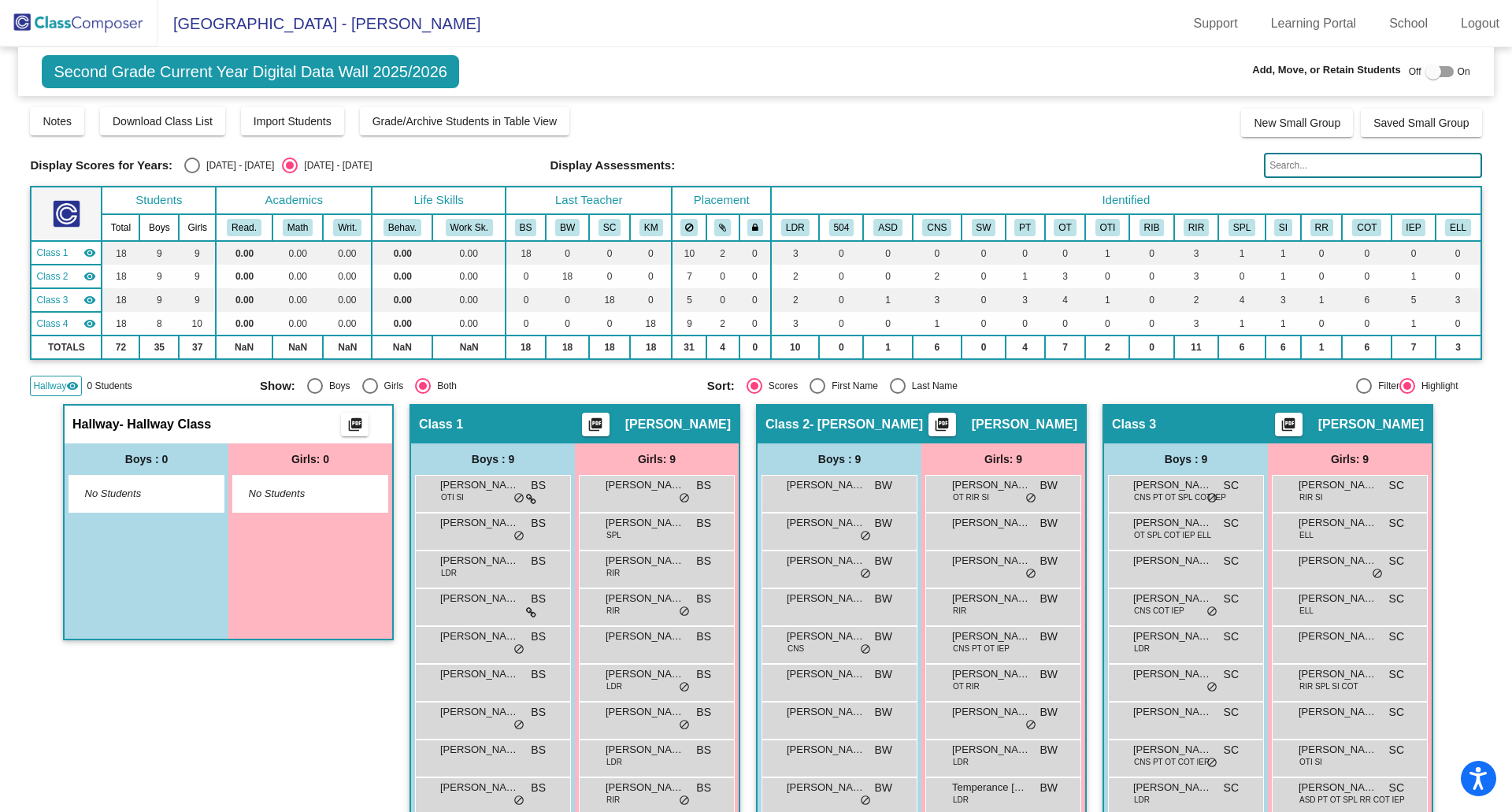
click at [40, 387] on span "Hallway" at bounding box center [50, 386] width 33 height 14
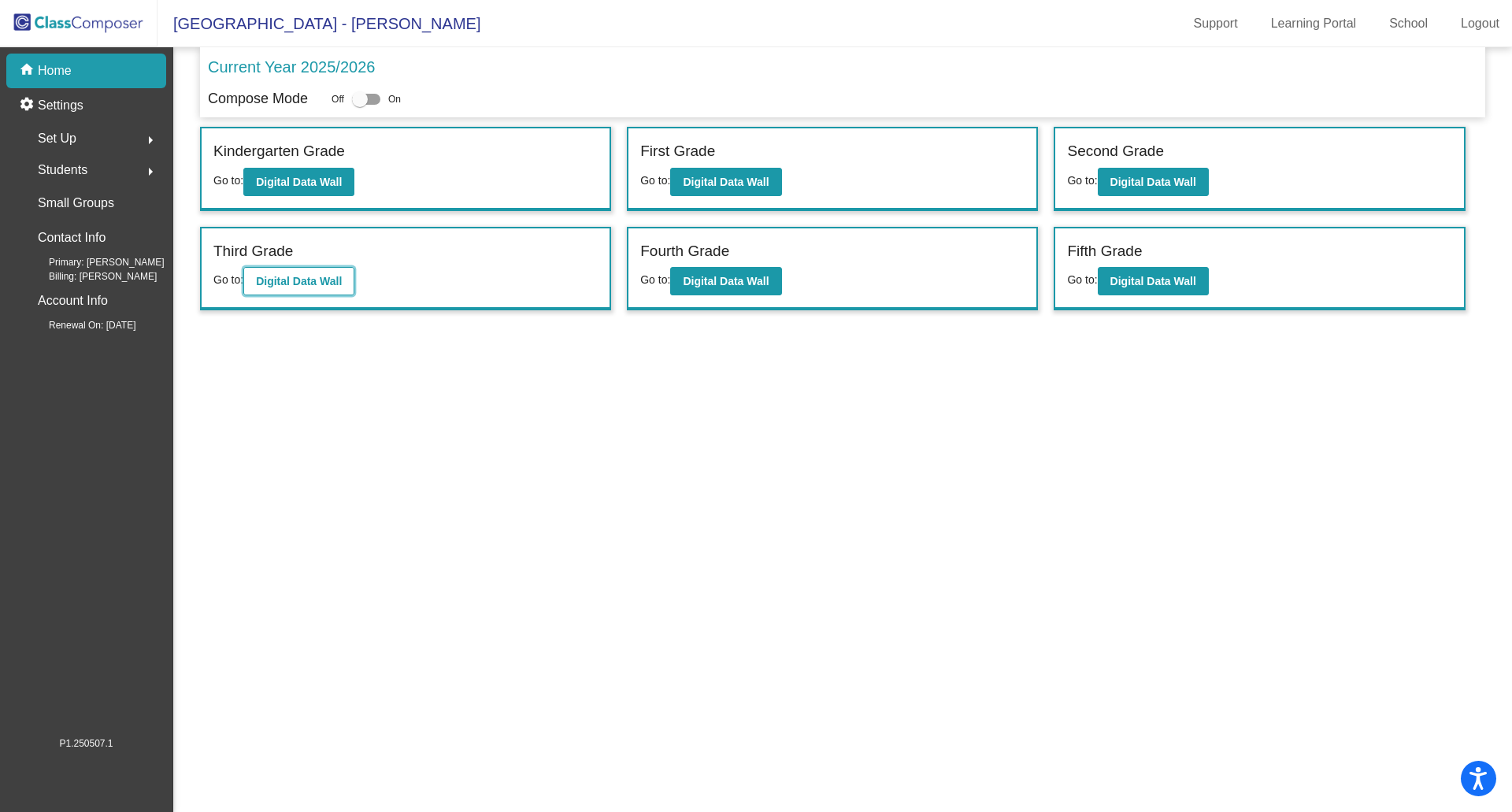
click at [285, 285] on b "Digital Data Wall" at bounding box center [298, 281] width 86 height 12
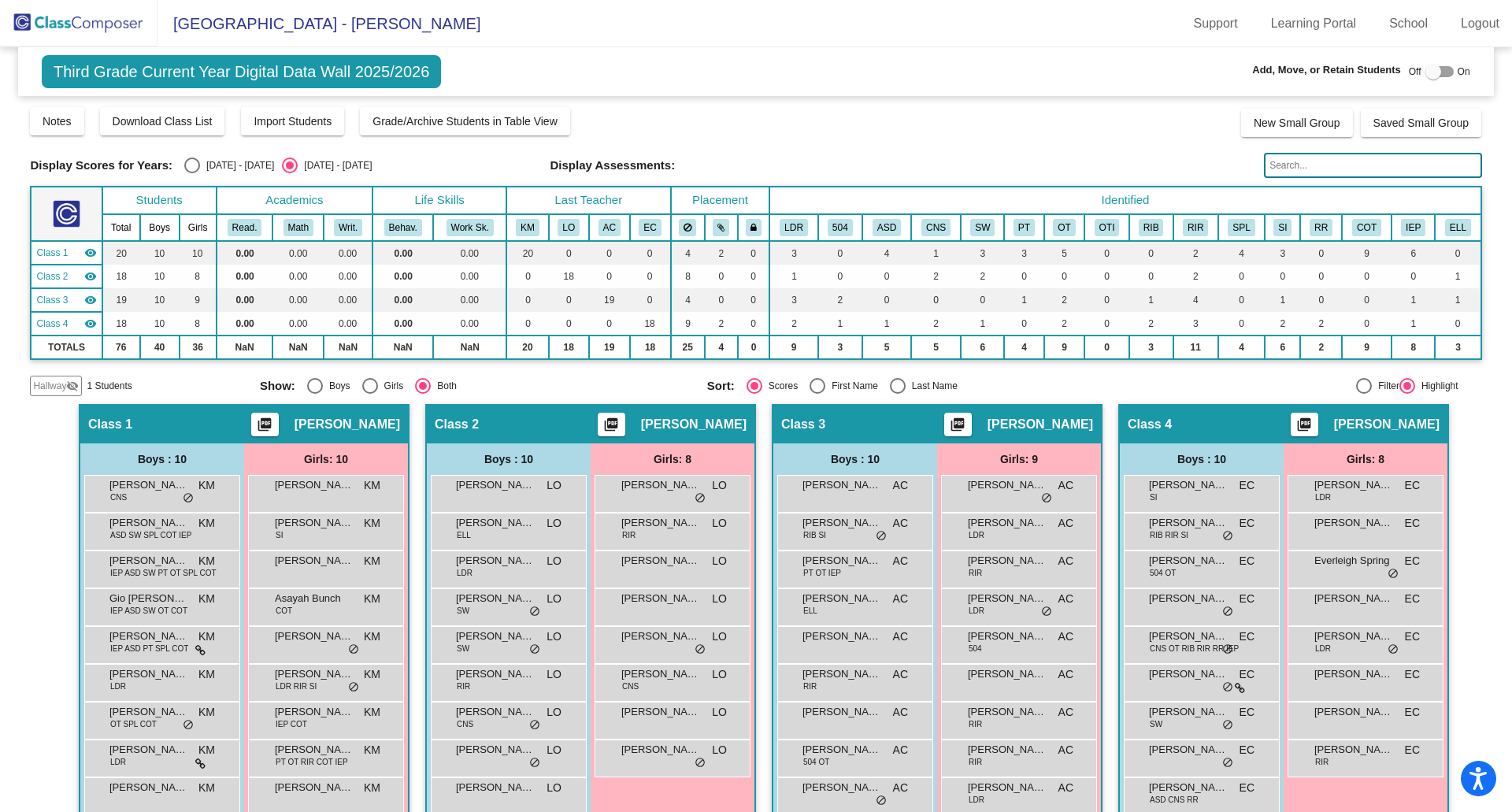
click at [49, 384] on span "Hallway" at bounding box center [50, 386] width 33 height 14
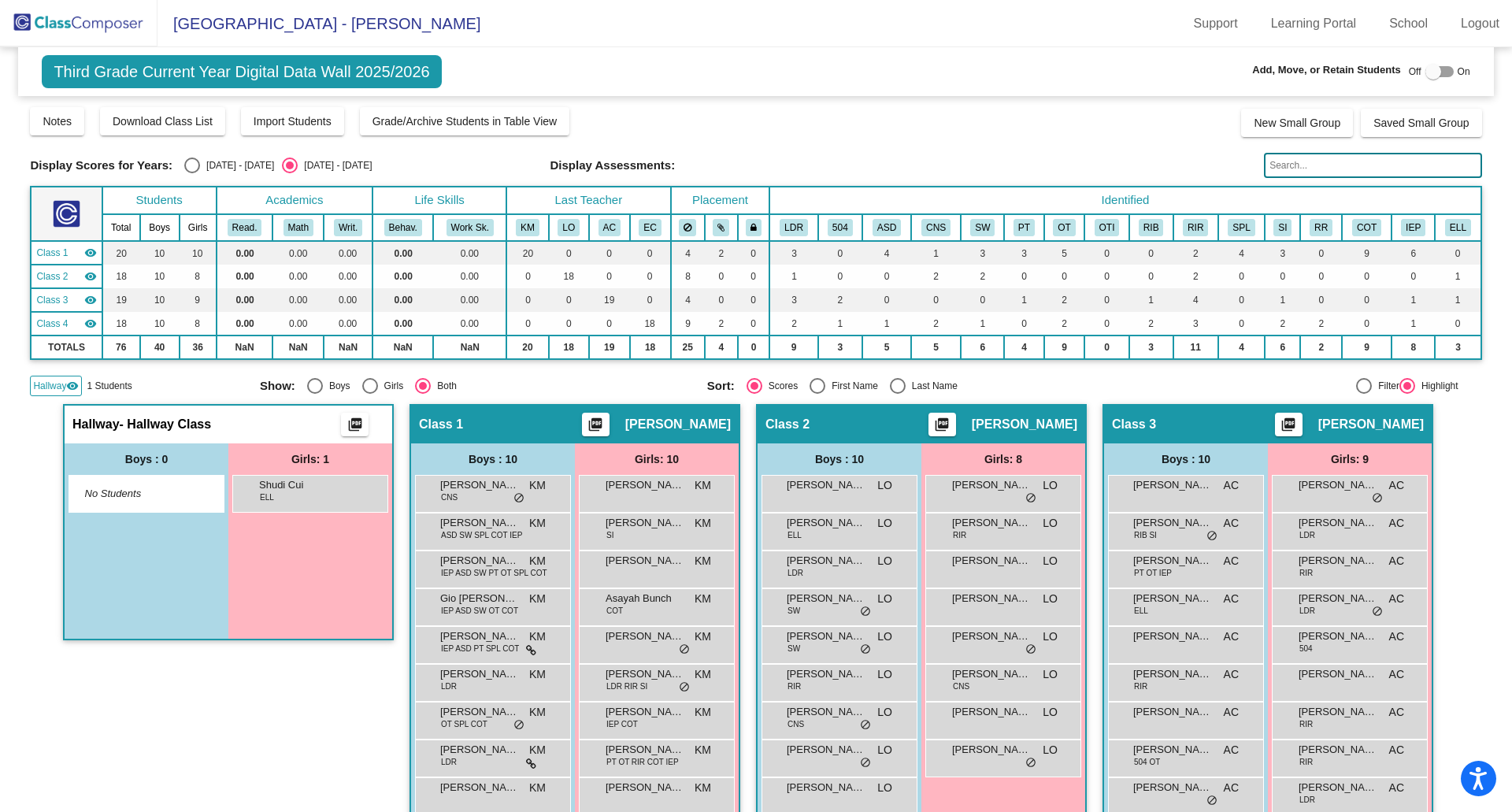
click at [49, 384] on span "Hallway" at bounding box center [50, 386] width 33 height 14
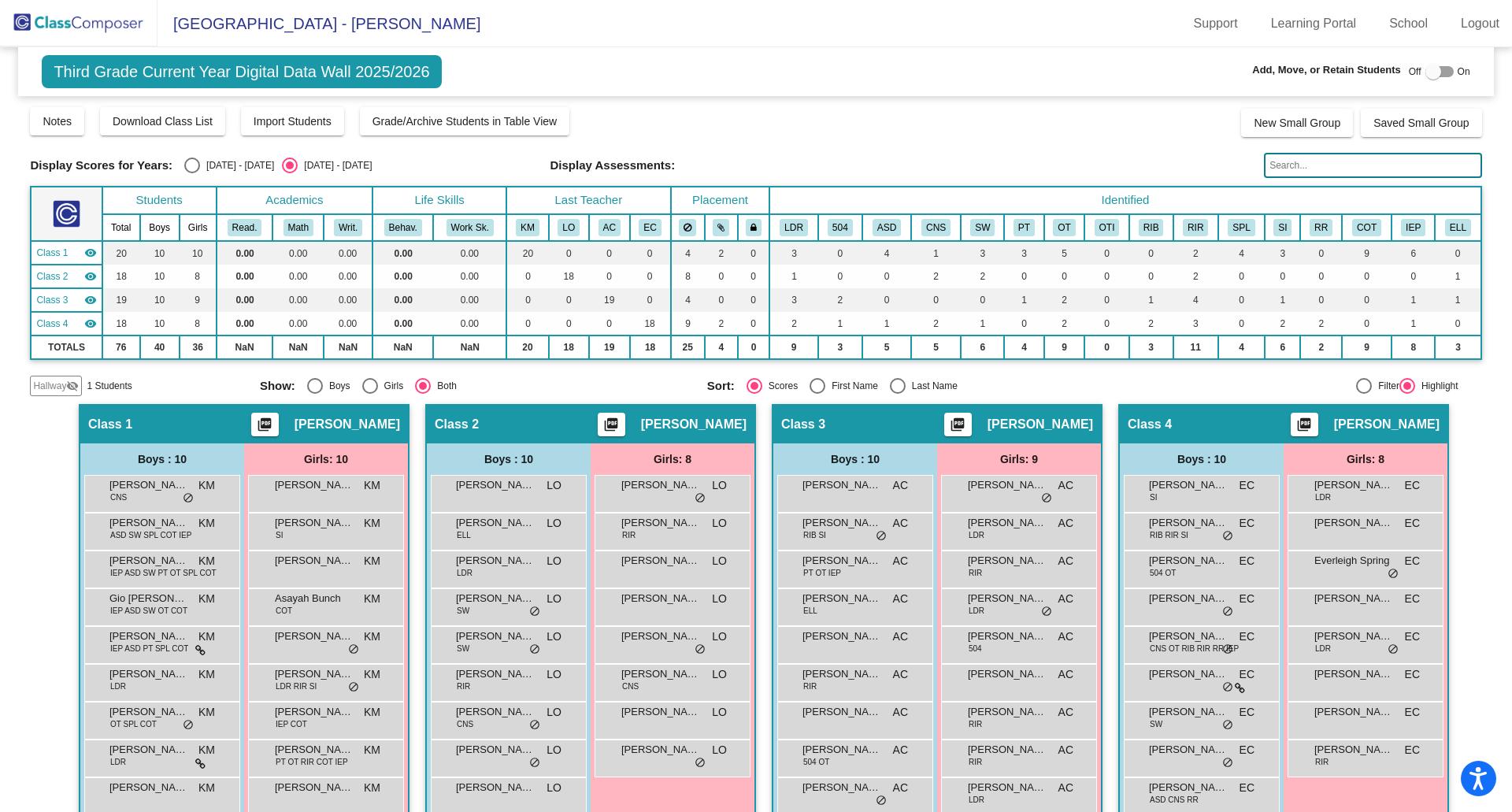
scroll to position [66, 0]
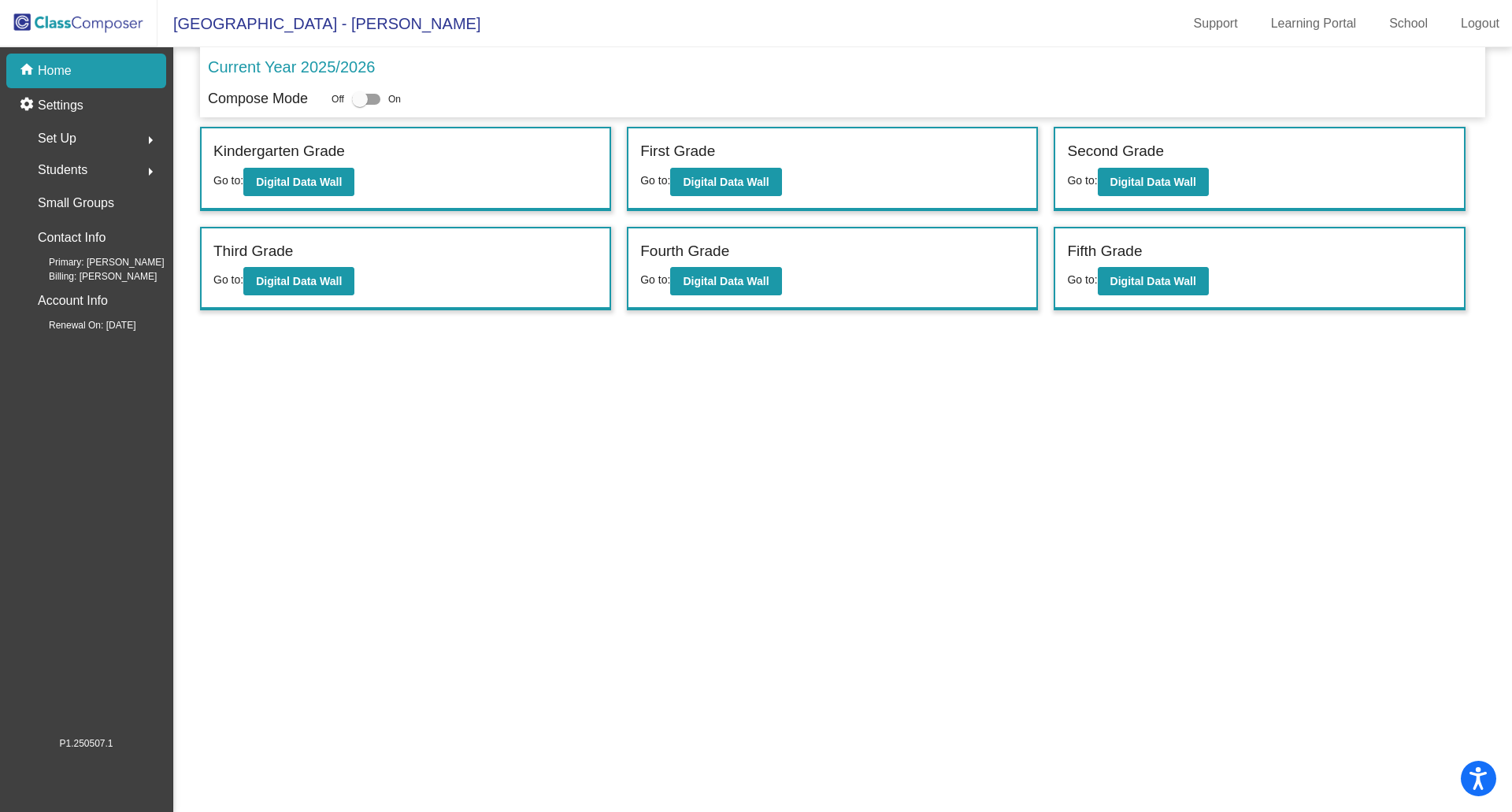
click at [783, 279] on div "Fourth Grade Go to: Digital Data Wall" at bounding box center [832, 269] width 408 height 81
click at [744, 280] on b "Digital Data Wall" at bounding box center [726, 281] width 86 height 12
click at [1160, 281] on b "Digital Data Wall" at bounding box center [1153, 281] width 86 height 12
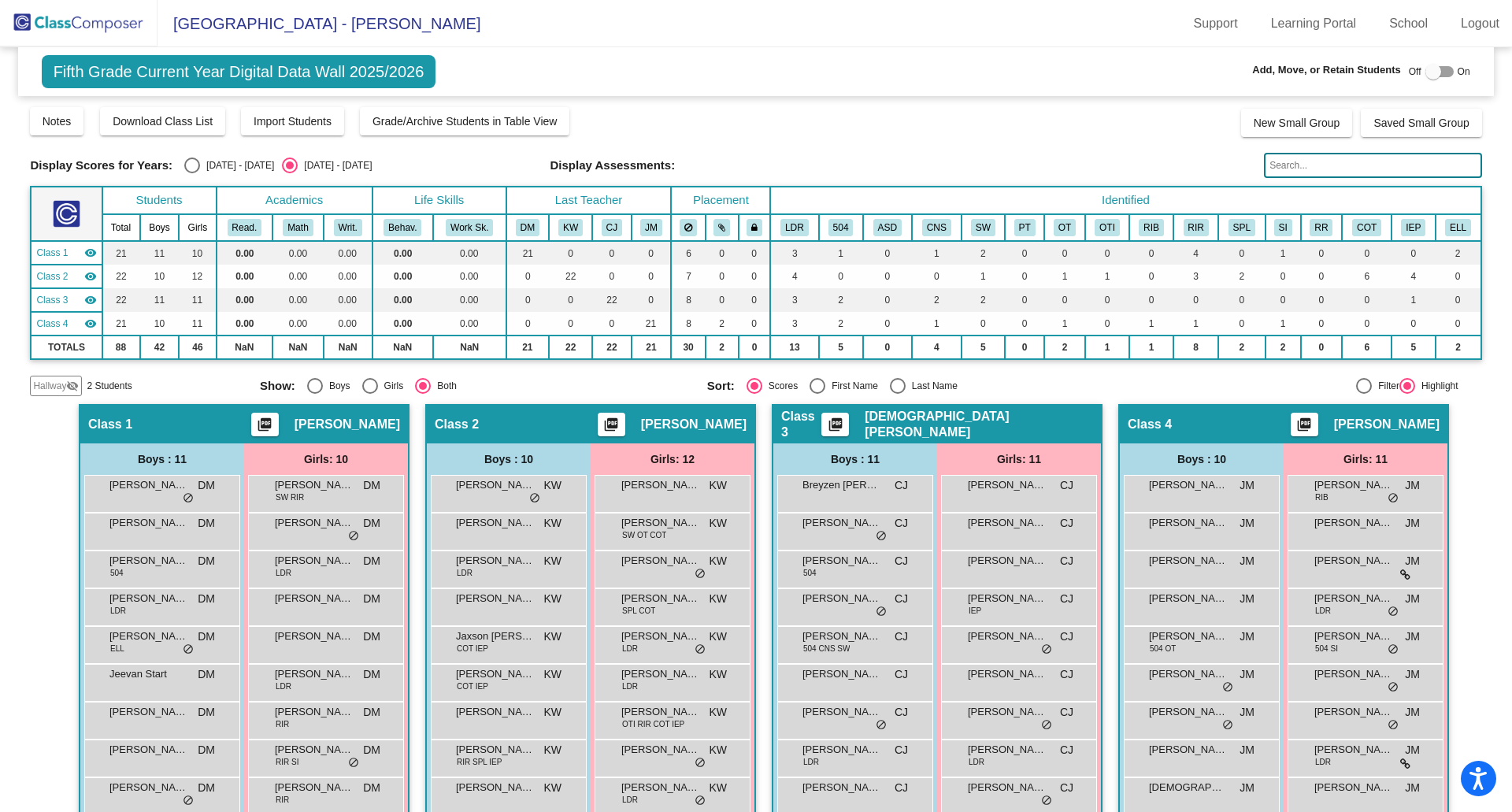
click at [46, 389] on span "Hallway" at bounding box center [50, 386] width 33 height 14
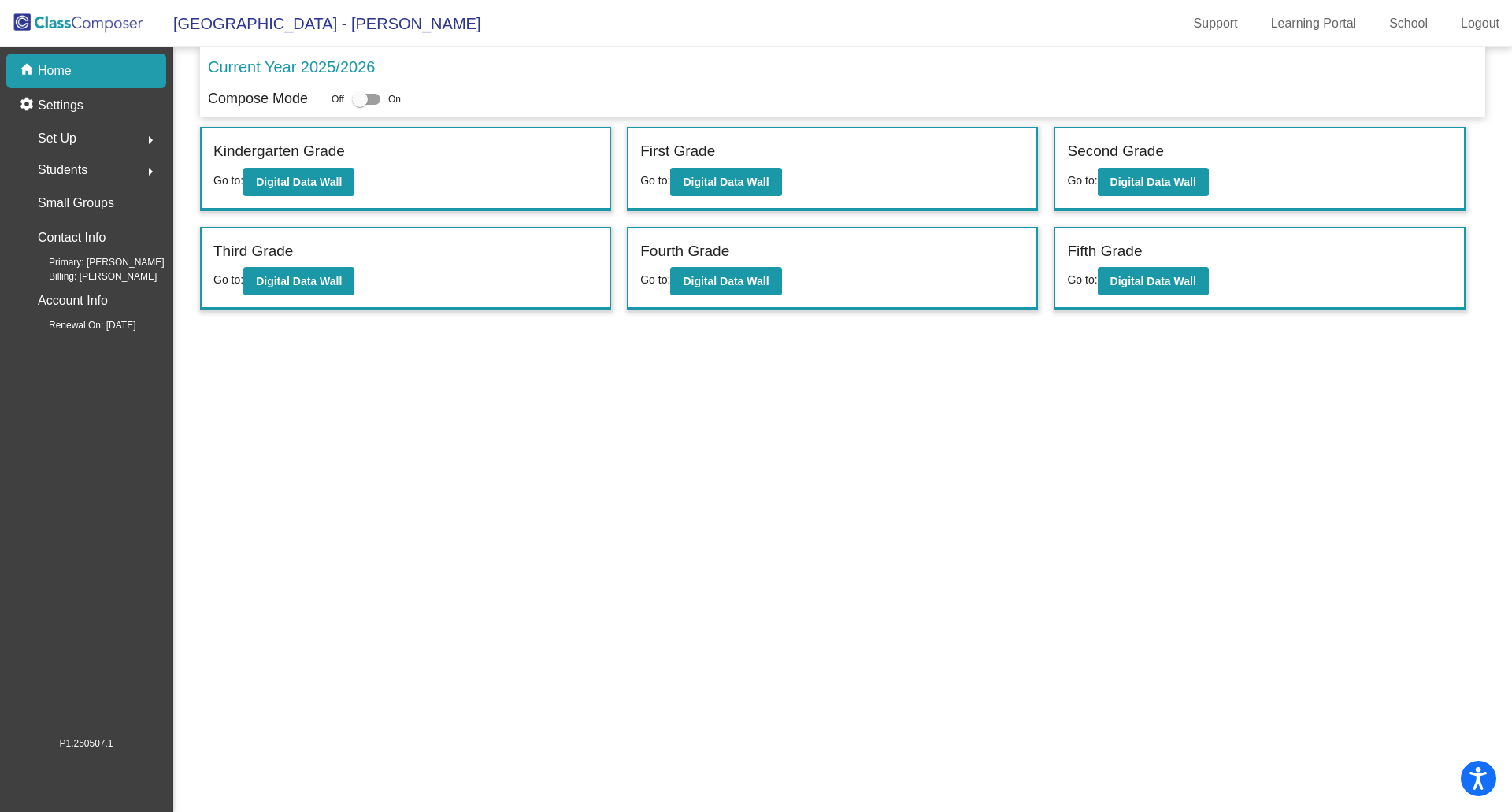
click at [379, 97] on div at bounding box center [366, 99] width 29 height 11
click at [360, 105] on input "checkbox" at bounding box center [359, 105] width 1 height 1
checkbox input "true"
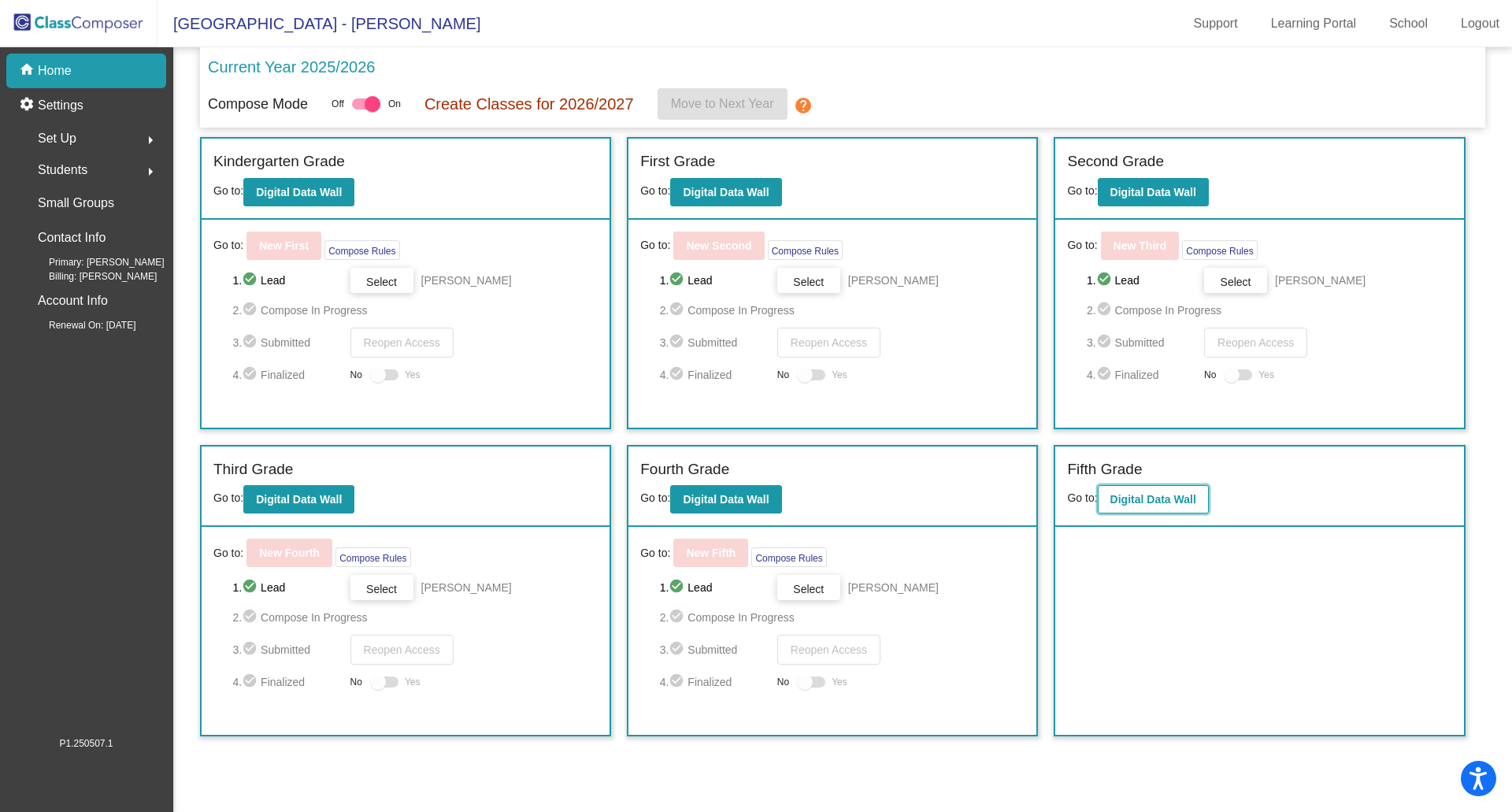
click at [1169, 490] on button "Digital Data Wall" at bounding box center [1153, 499] width 111 height 29
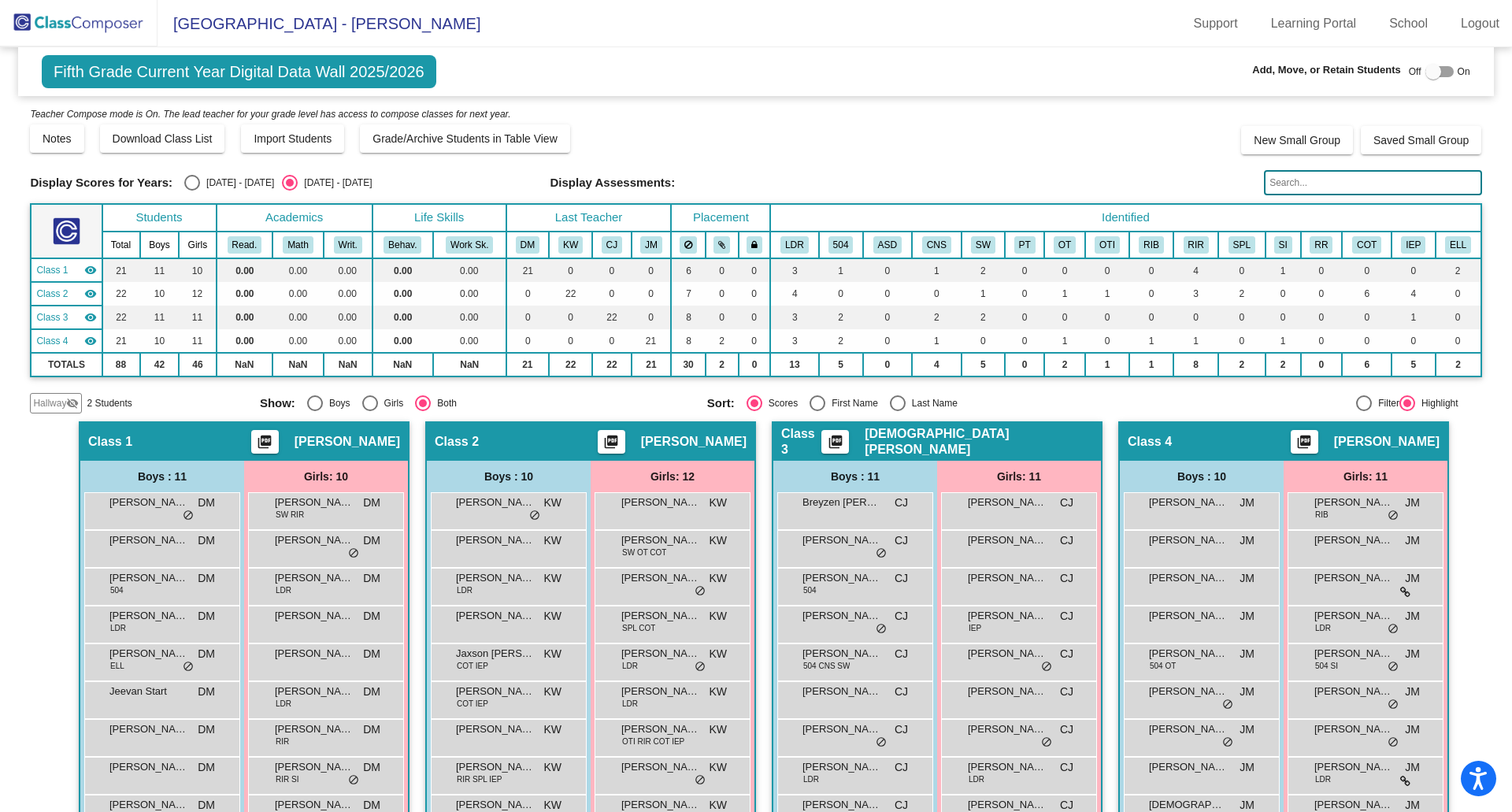
click at [1436, 70] on div at bounding box center [1439, 71] width 29 height 11
checkbox input "true"
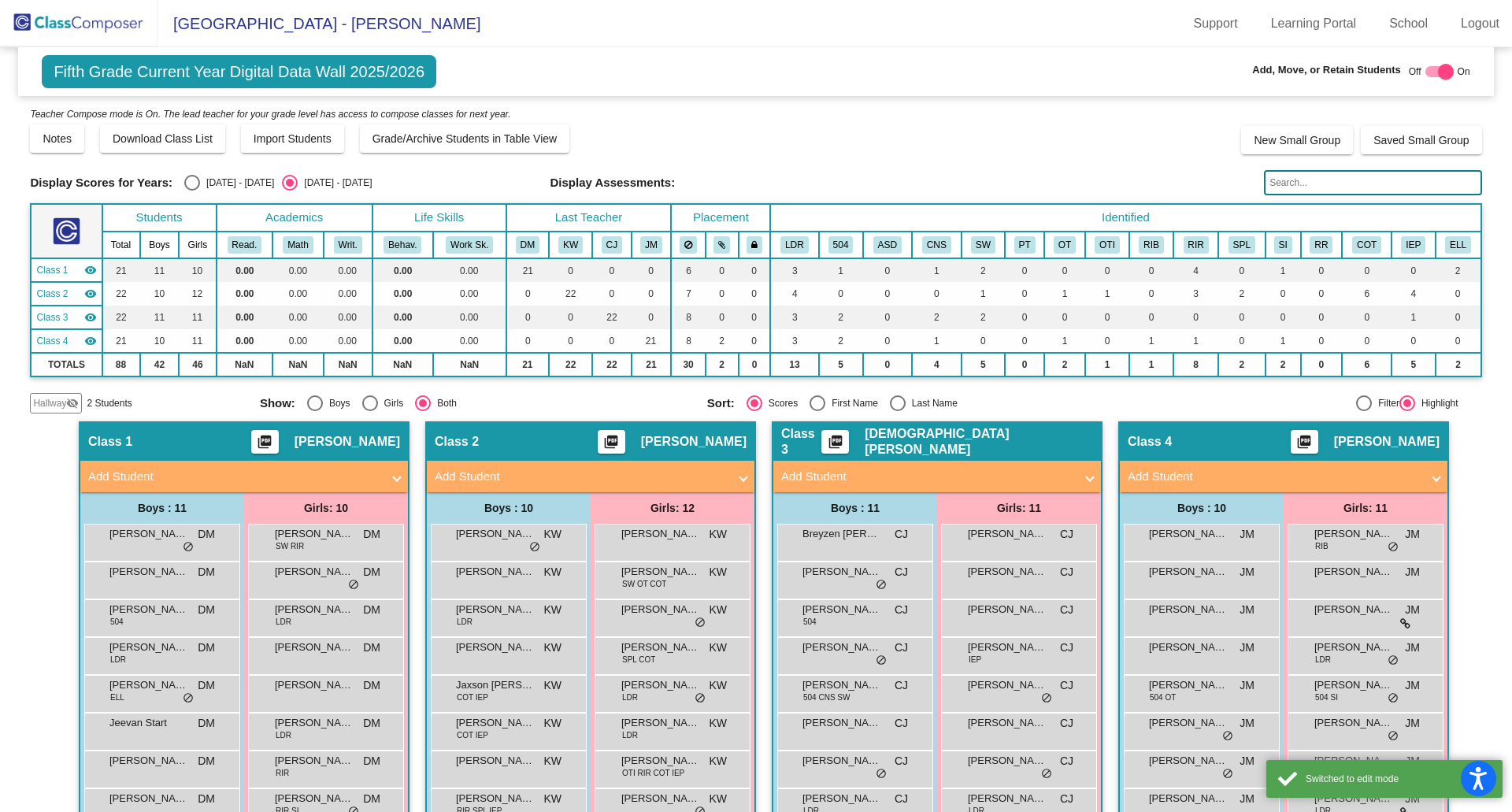
click at [44, 403] on span "Hallway" at bounding box center [50, 403] width 33 height 14
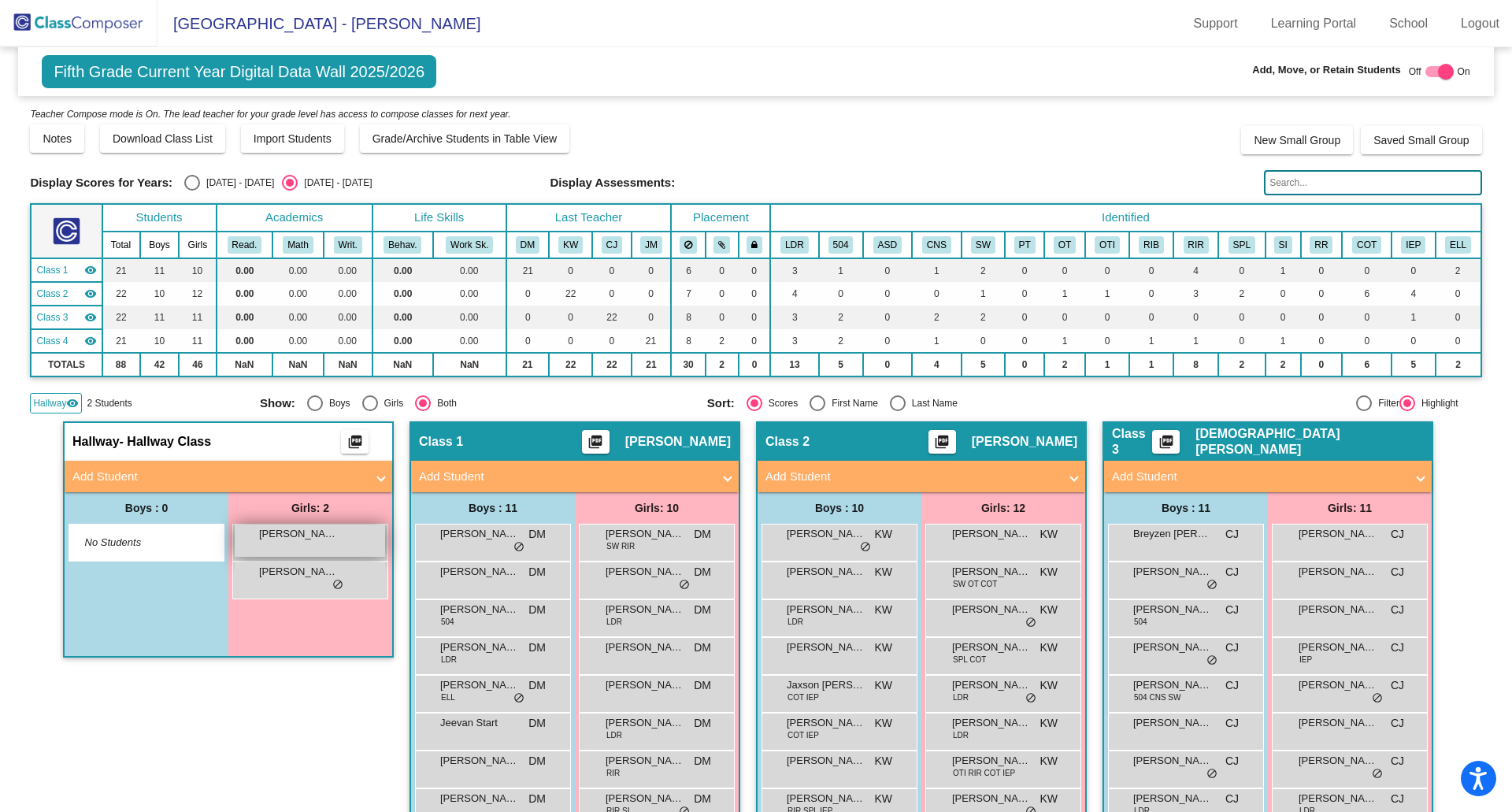
click at [301, 545] on div "Bryer Jackson lock do_not_disturb_alt" at bounding box center [309, 540] width 150 height 32
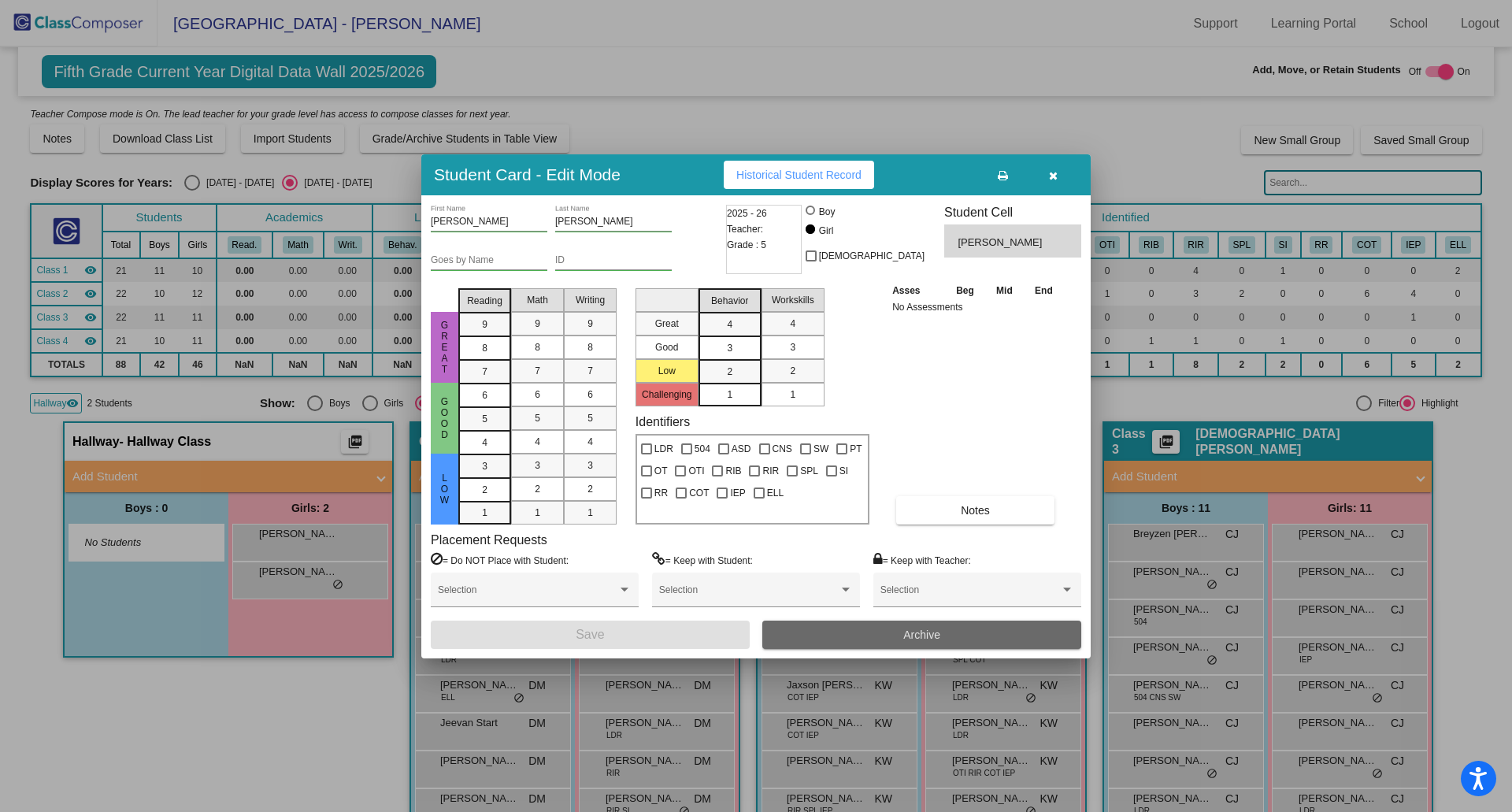
click at [899, 624] on button "Archive" at bounding box center [921, 635] width 319 height 29
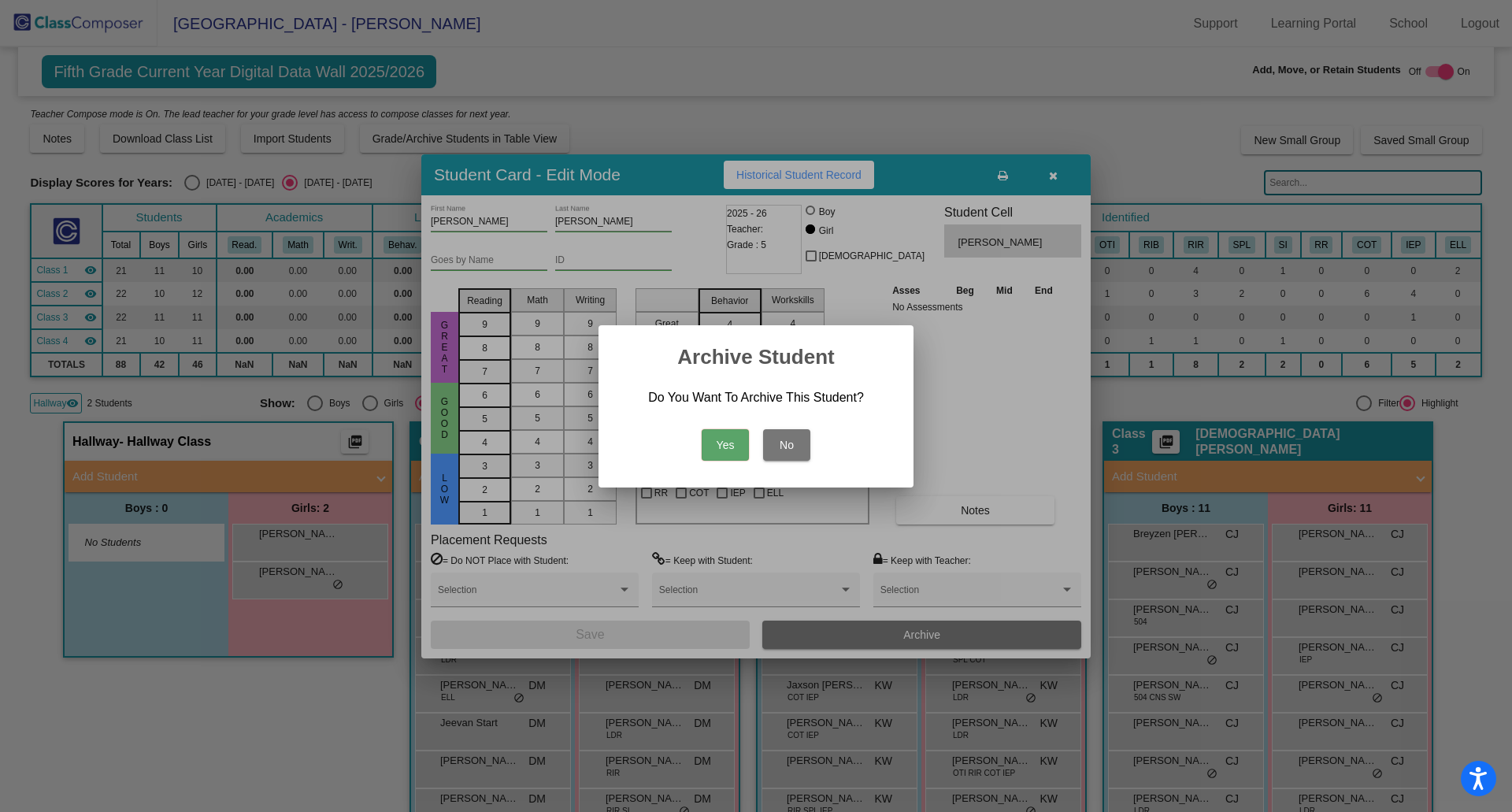
click at [725, 437] on button "Yes" at bounding box center [725, 445] width 47 height 31
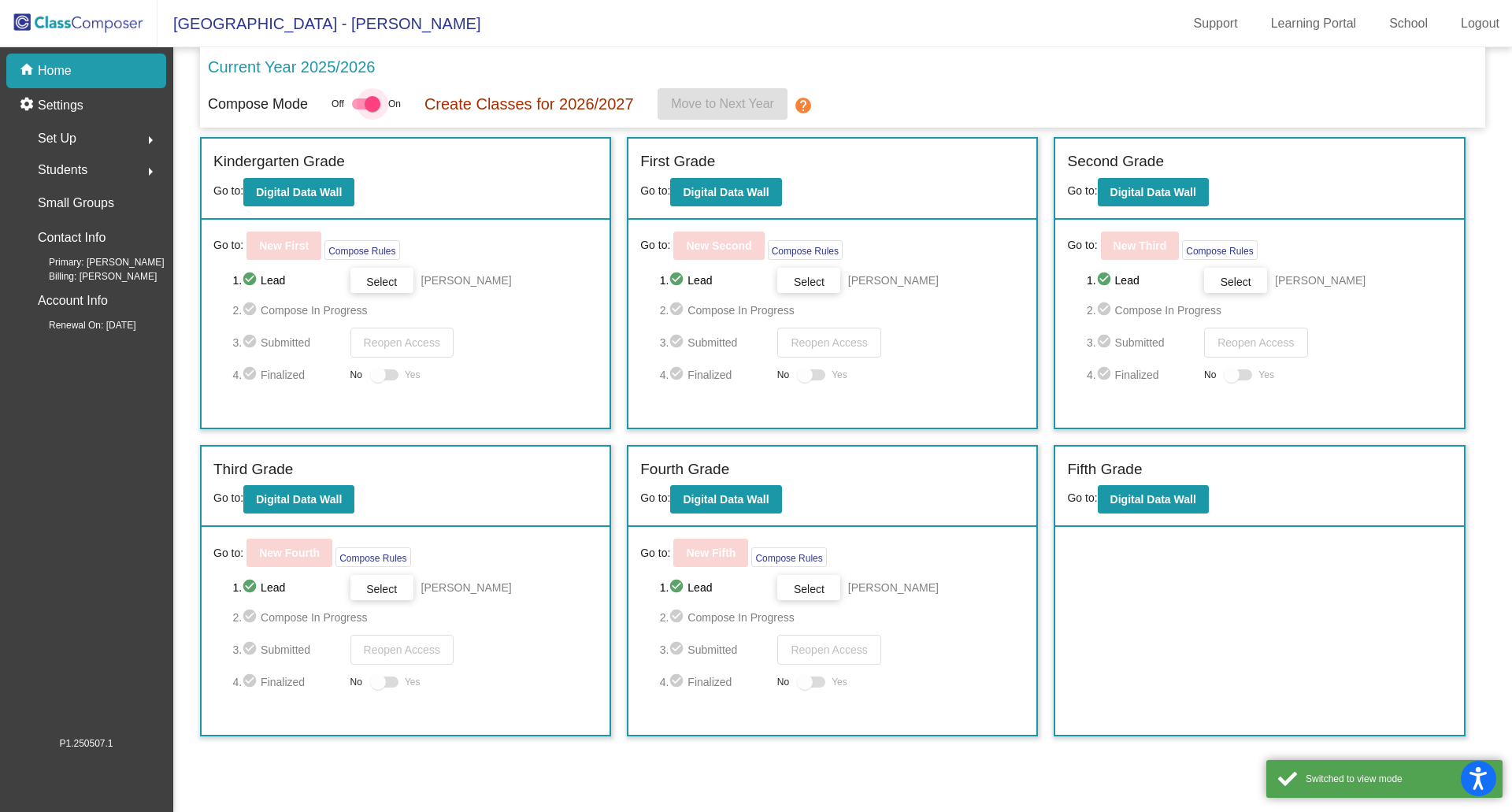
click at [353, 105] on div at bounding box center [366, 103] width 29 height 11
click at [359, 110] on input "checkbox" at bounding box center [359, 110] width 1 height 1
checkbox input "false"
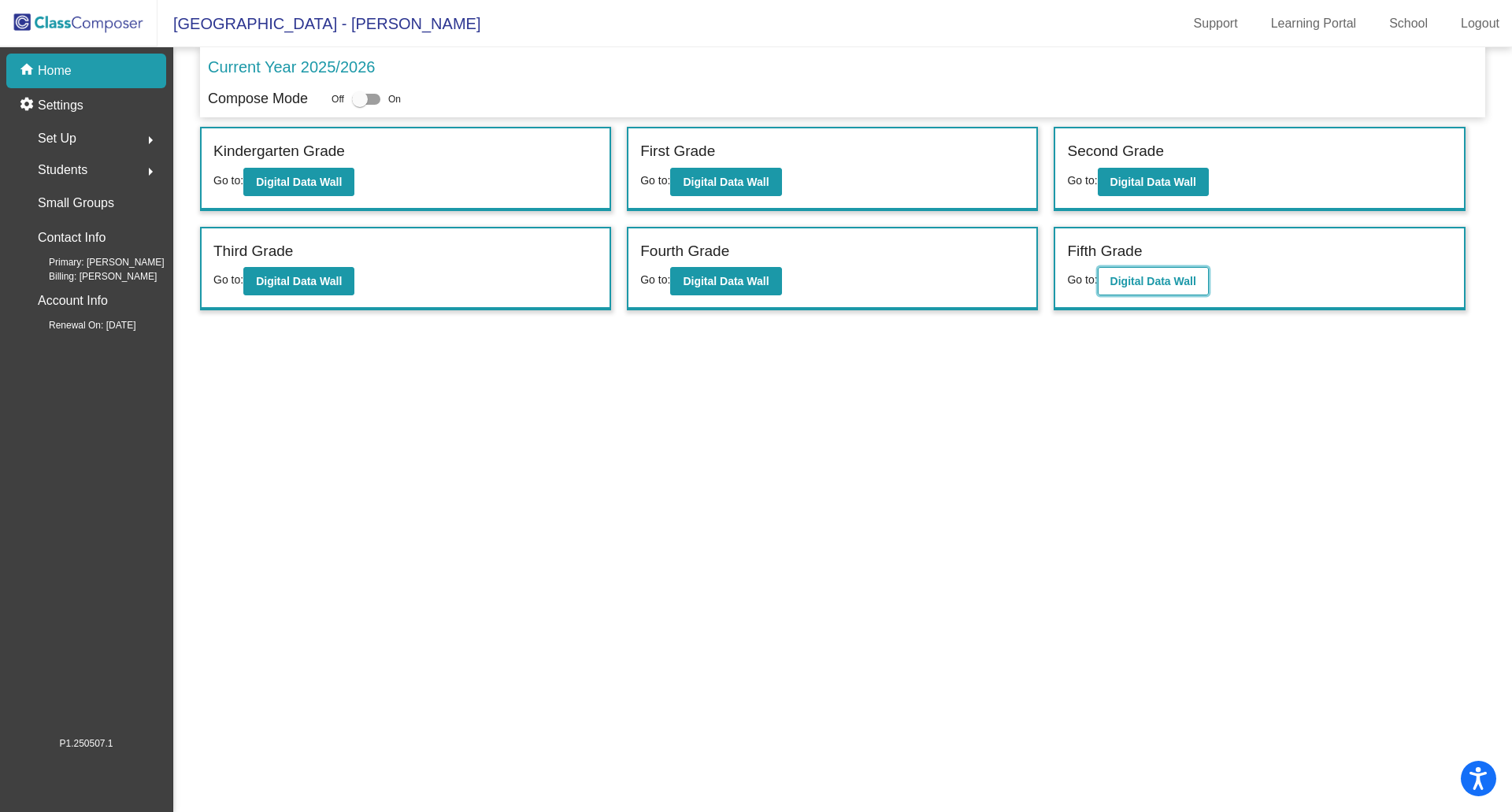
click at [1140, 276] on b "Digital Data Wall" at bounding box center [1153, 281] width 86 height 12
